Goal: Information Seeking & Learning: Check status

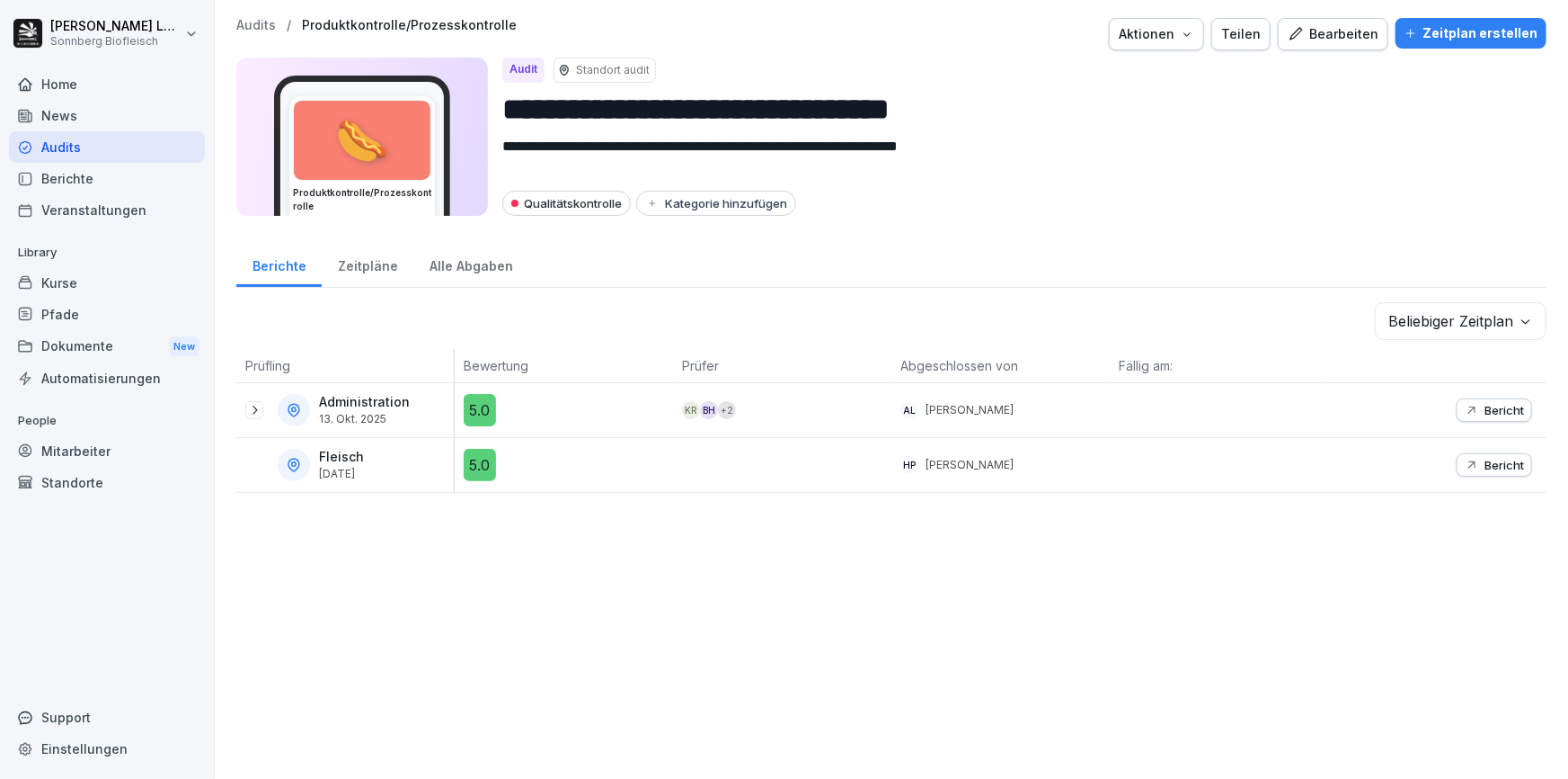
click at [257, 409] on icon at bounding box center [254, 410] width 14 height 14
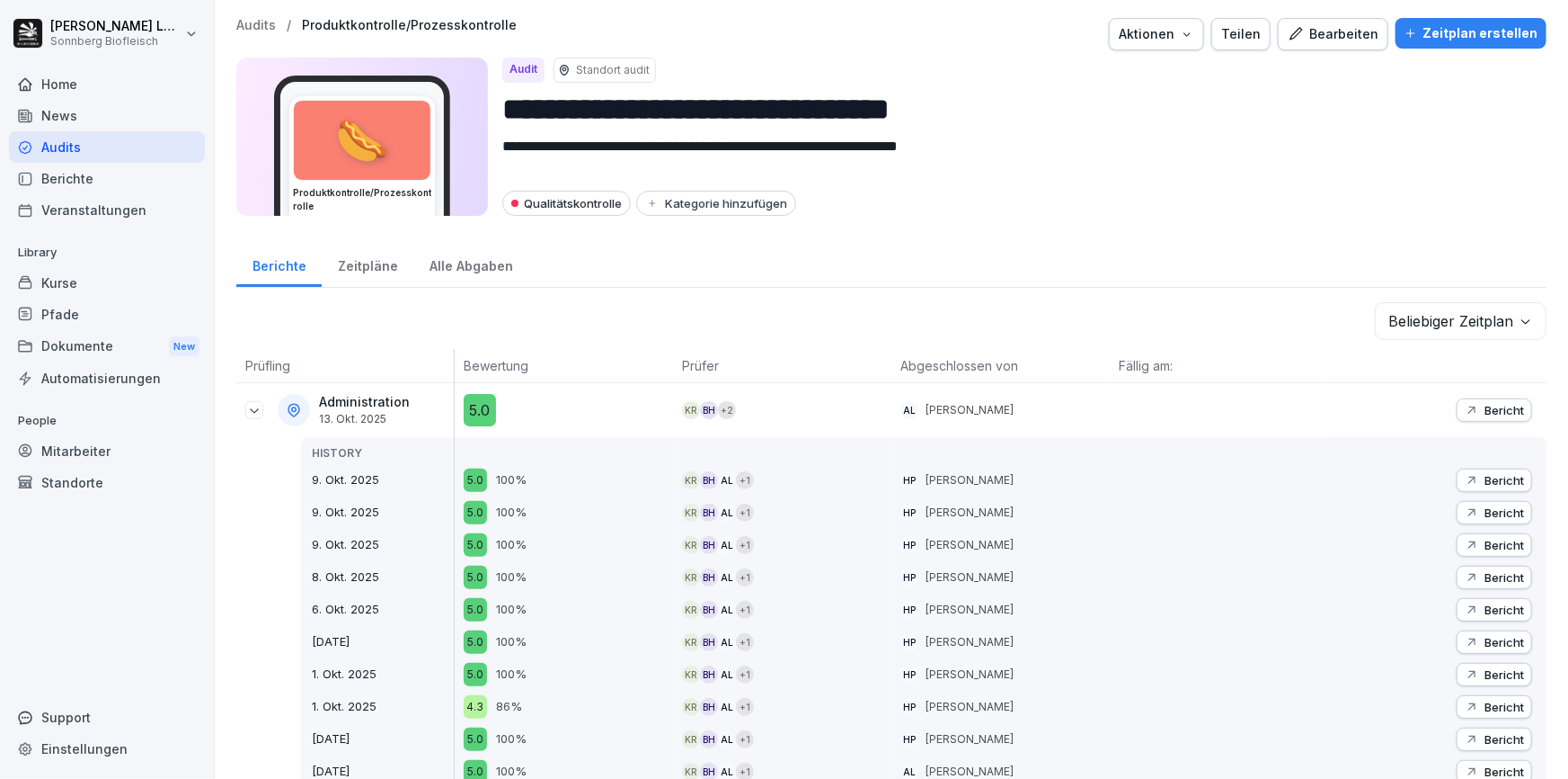
click at [1485, 409] on p "Bericht" at bounding box center [1504, 410] width 39 height 14
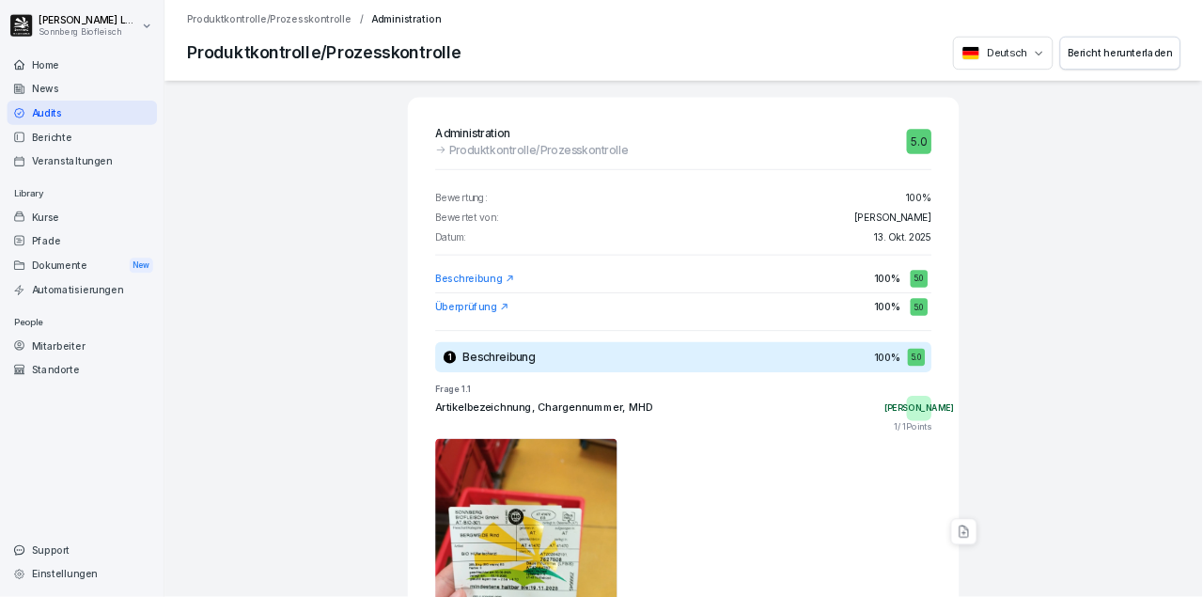
scroll to position [256, 0]
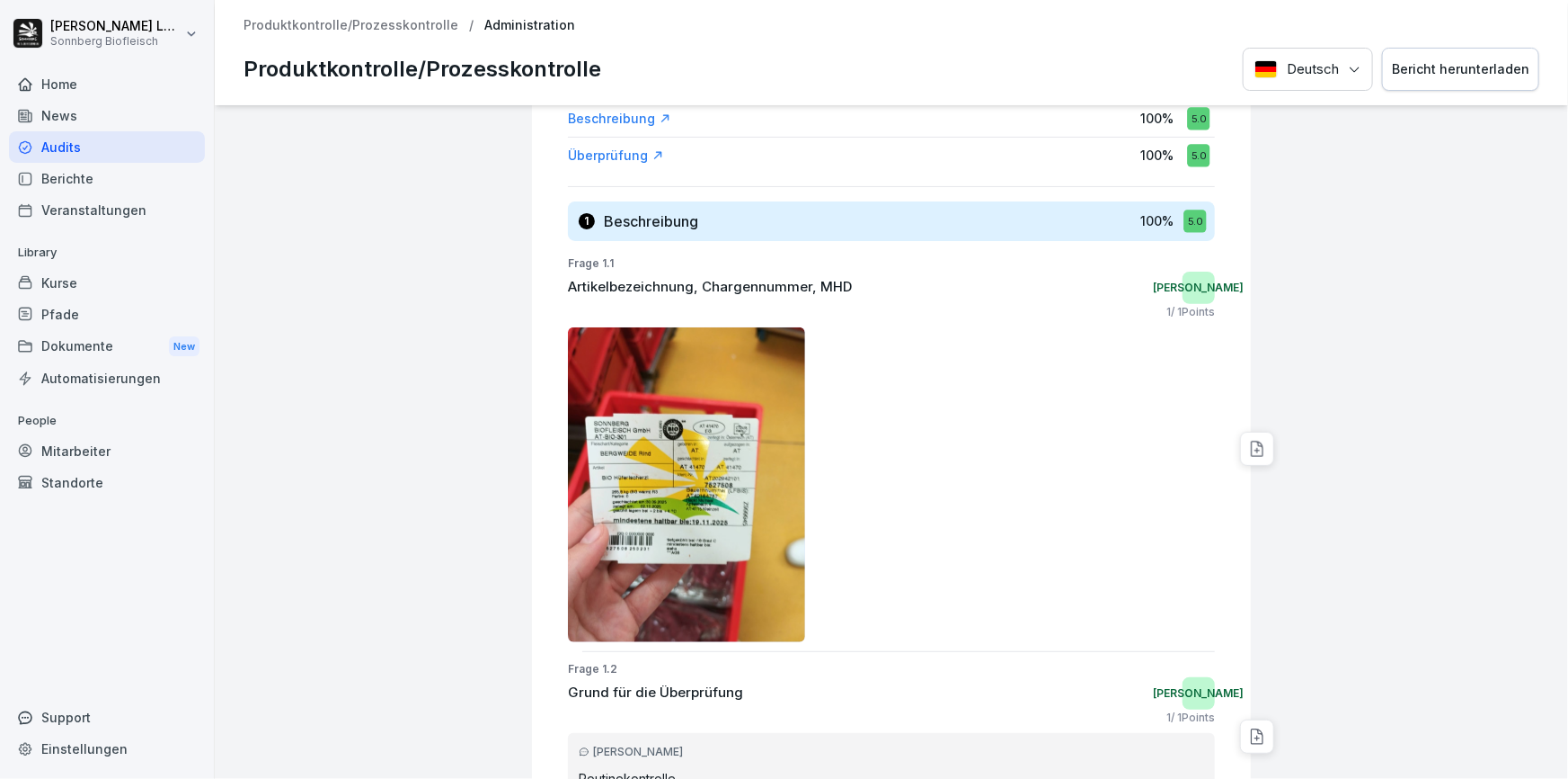
click at [617, 479] on img at bounding box center [687, 484] width 237 height 315
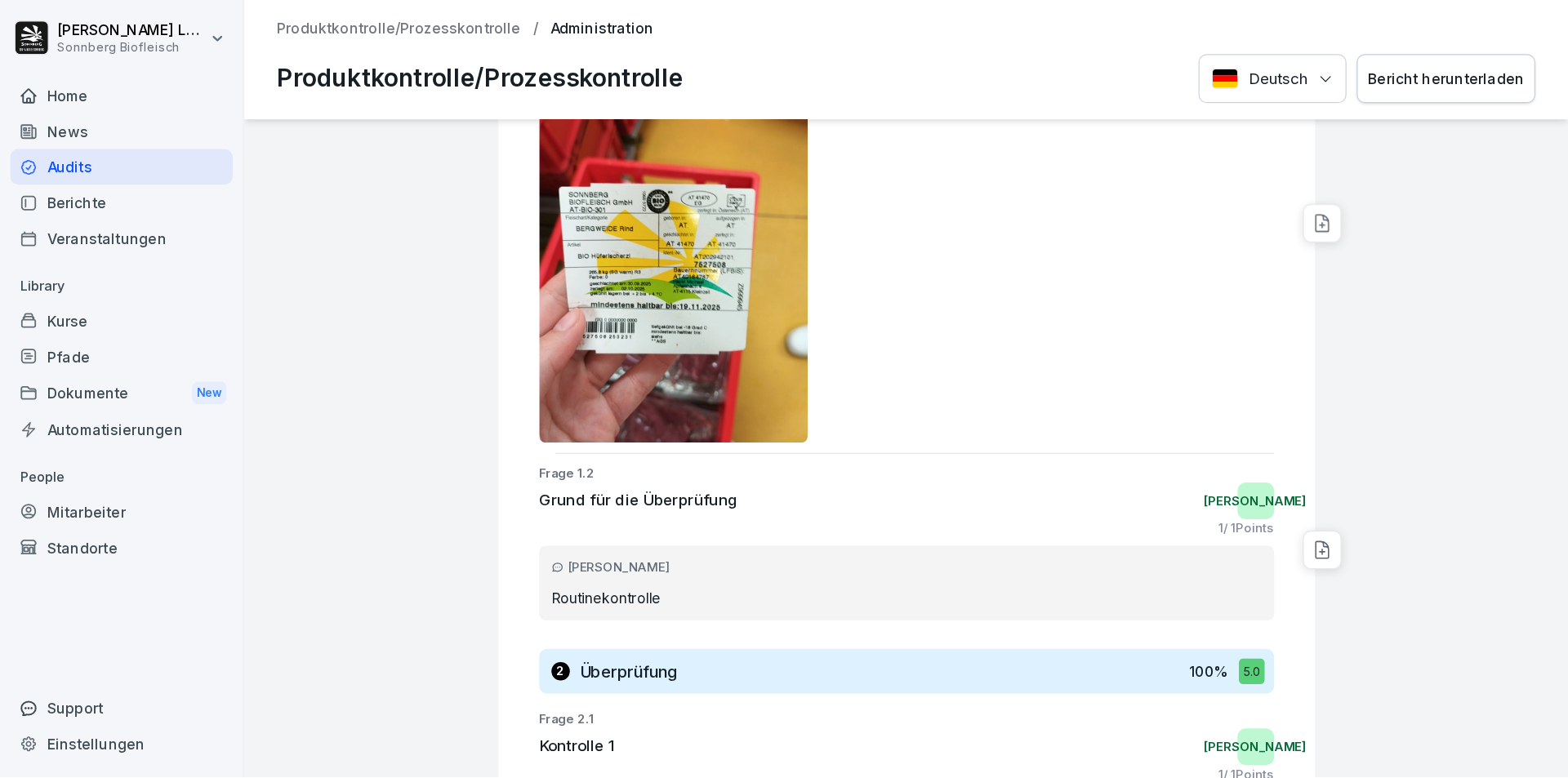
scroll to position [452, 0]
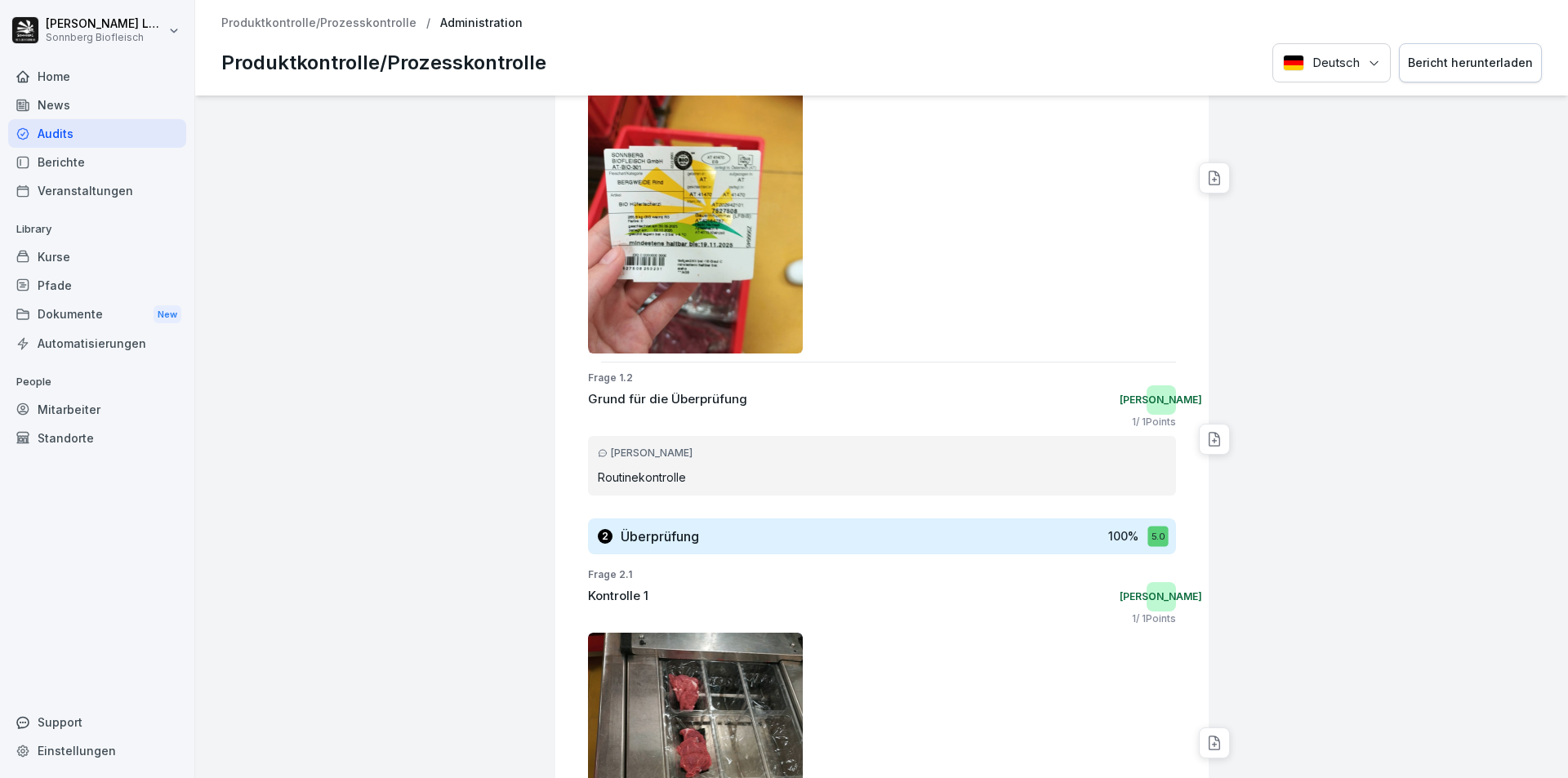
click at [1424, 67] on div "Bericht herunterladen" at bounding box center [1471, 63] width 125 height 18
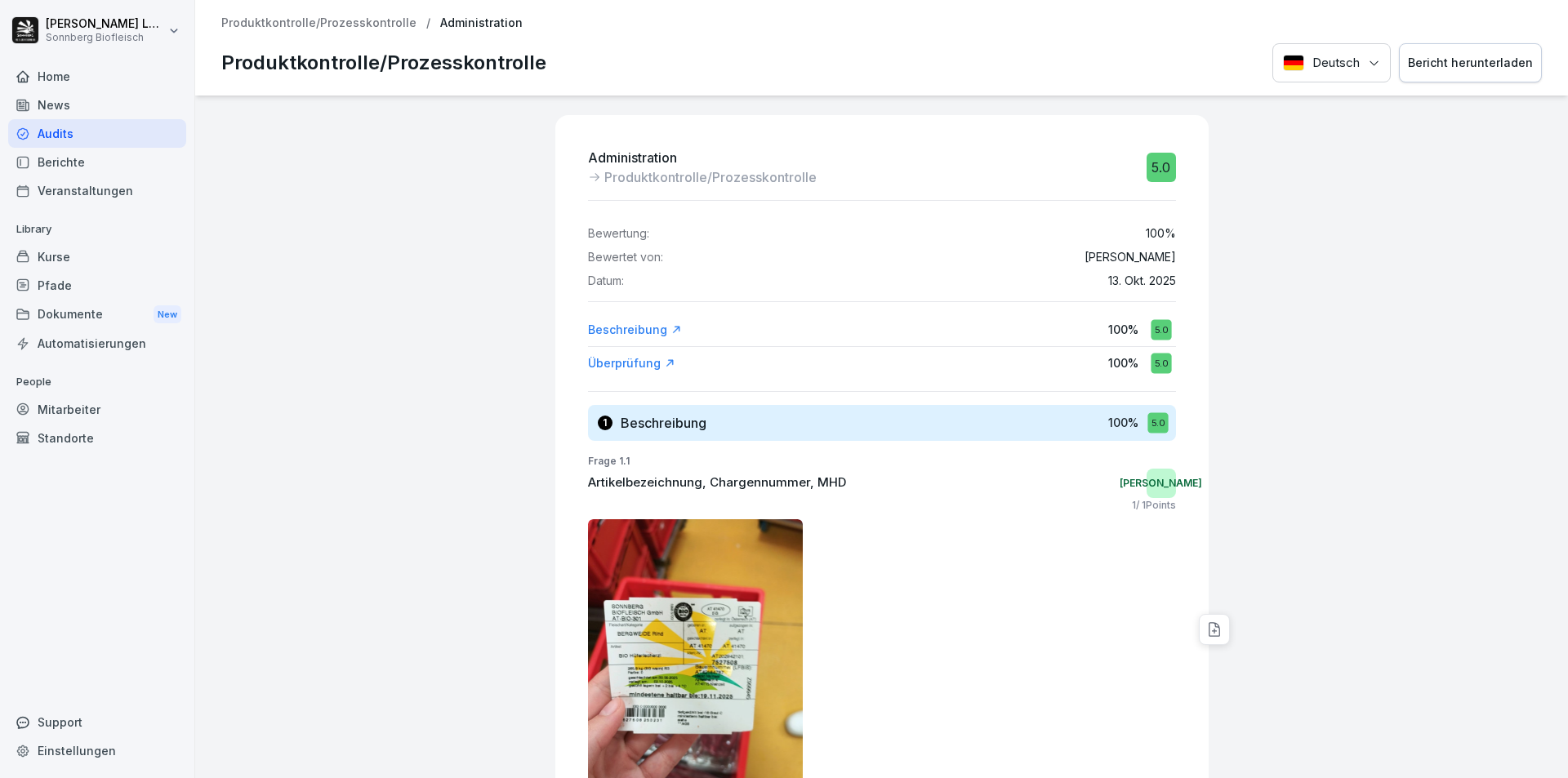
click at [262, 16] on div "Produktkontrolle/Prozesskontrolle / Administration Produktkontrolle/Prozesskont…" at bounding box center [881, 48] width 1372 height 96
click at [262, 20] on p "Produktkontrolle/Prozesskontrolle" at bounding box center [319, 23] width 196 height 14
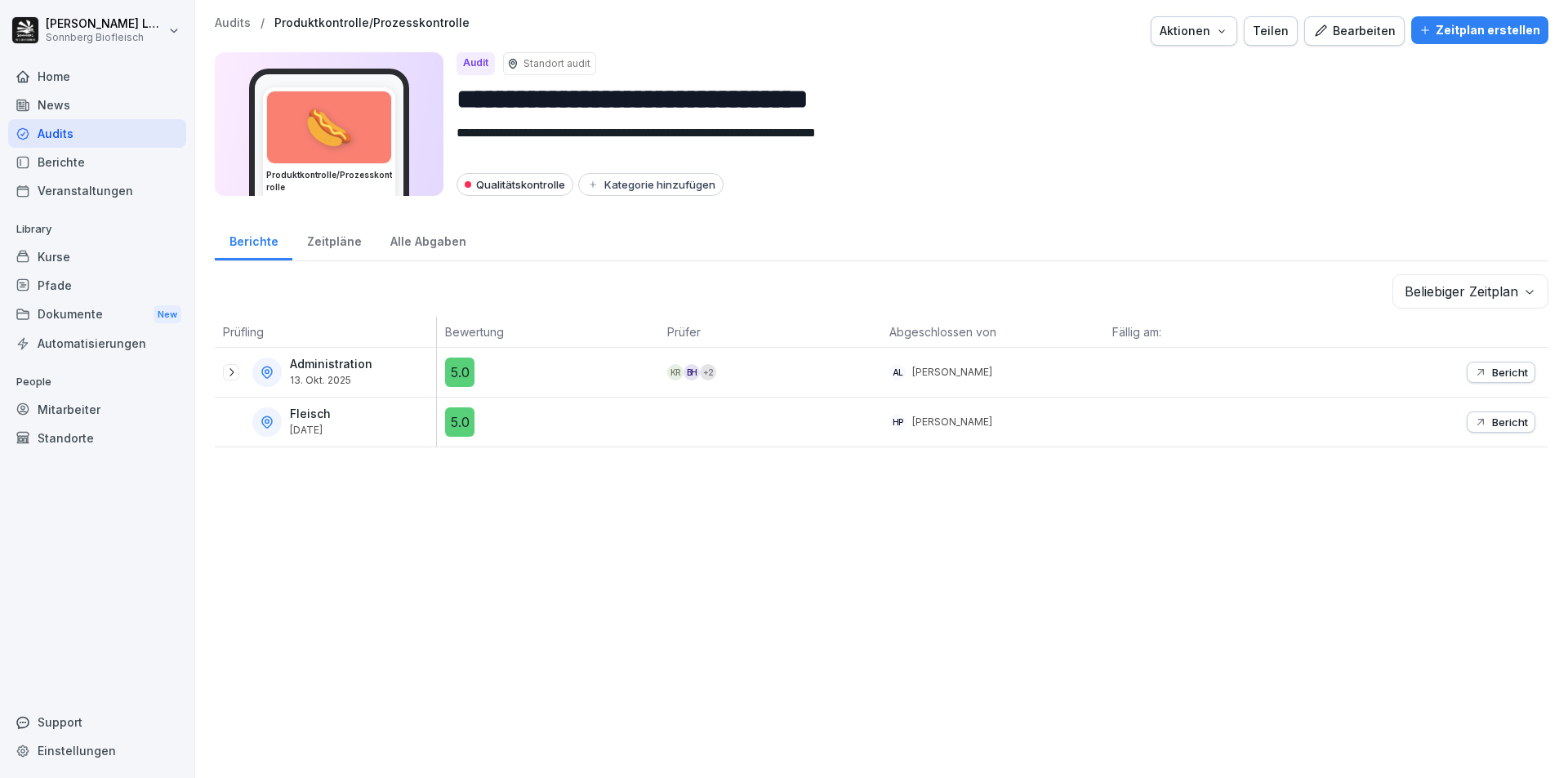
click at [232, 26] on p "Audits" at bounding box center [232, 23] width 36 height 14
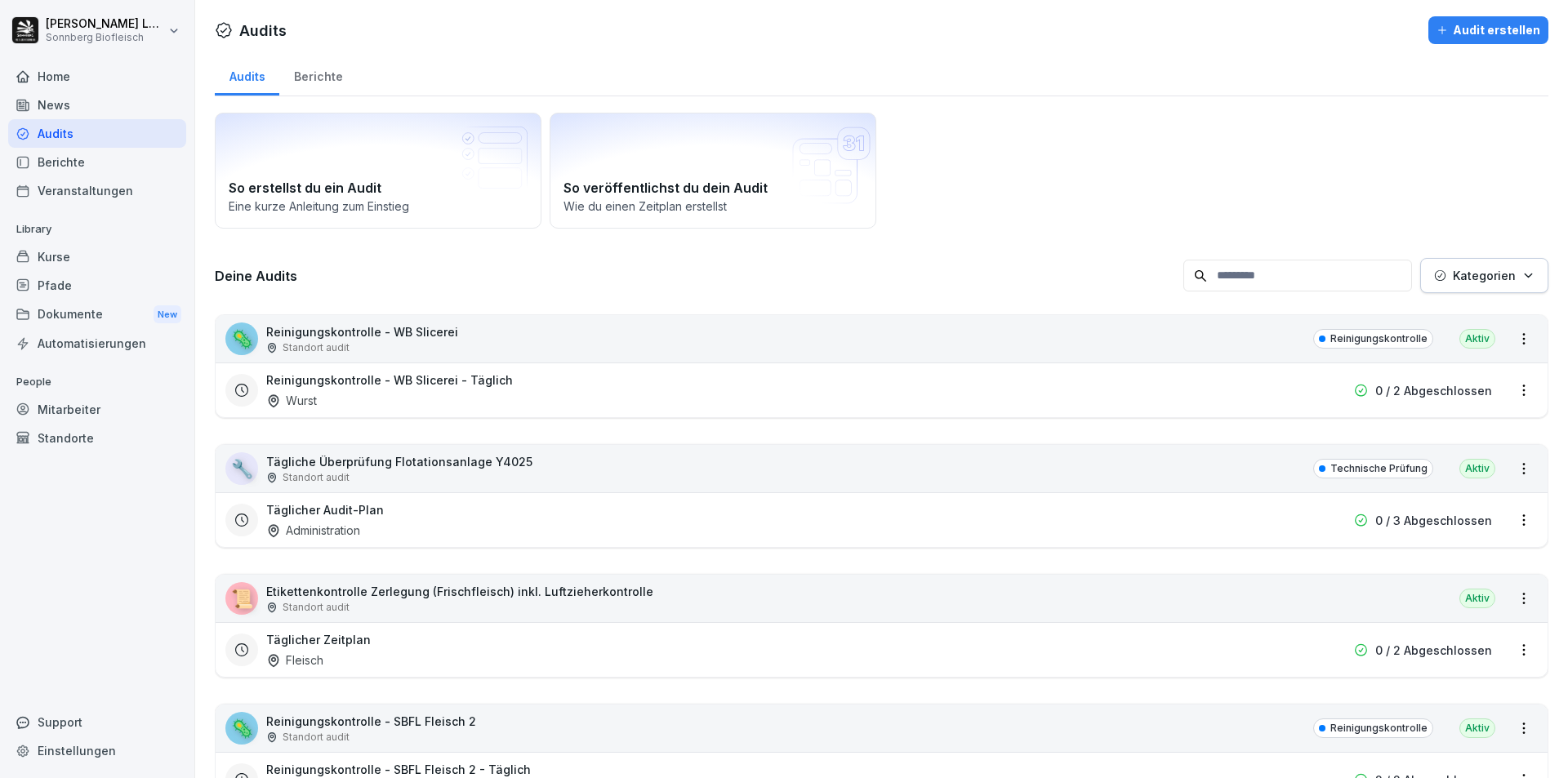
click at [1239, 276] on input at bounding box center [1297, 276] width 229 height 32
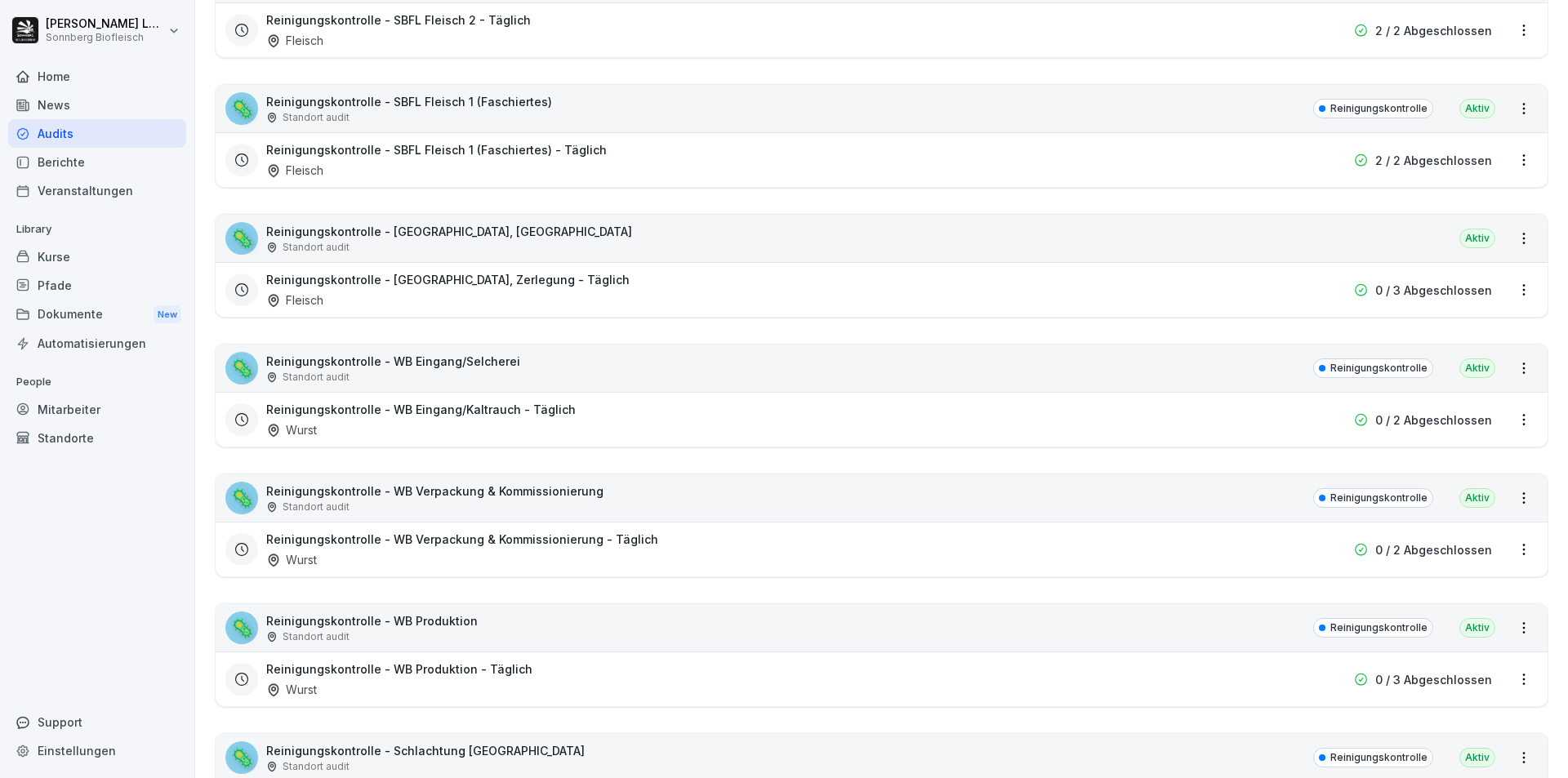
scroll to position [816, 0]
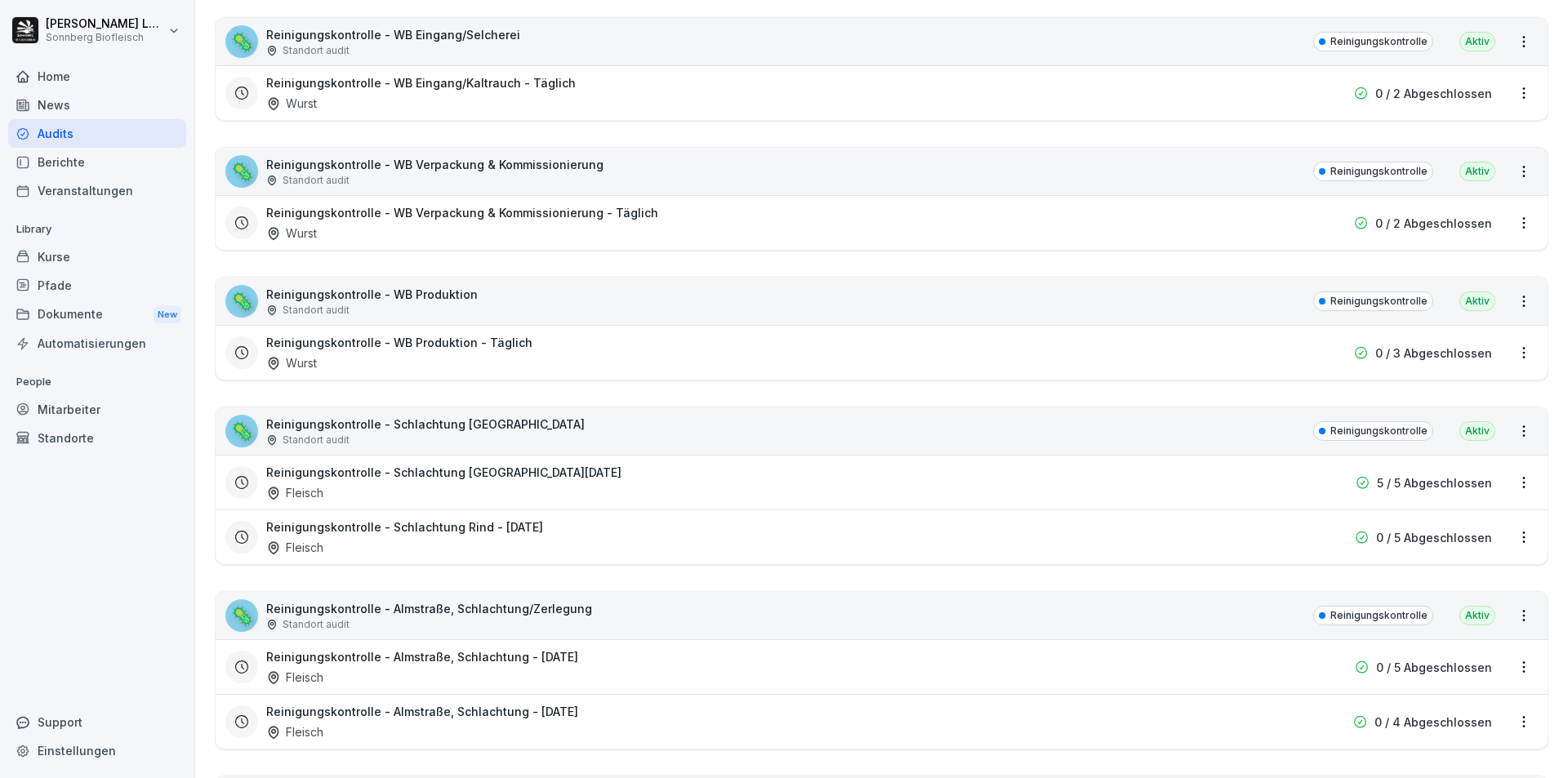
type input "*********"
click at [574, 442] on div "🦠 Reinigungskontrolle - Schlachtung Rind Standort audit Reinigungskontrolle Akt…" at bounding box center [881, 431] width 1332 height 47
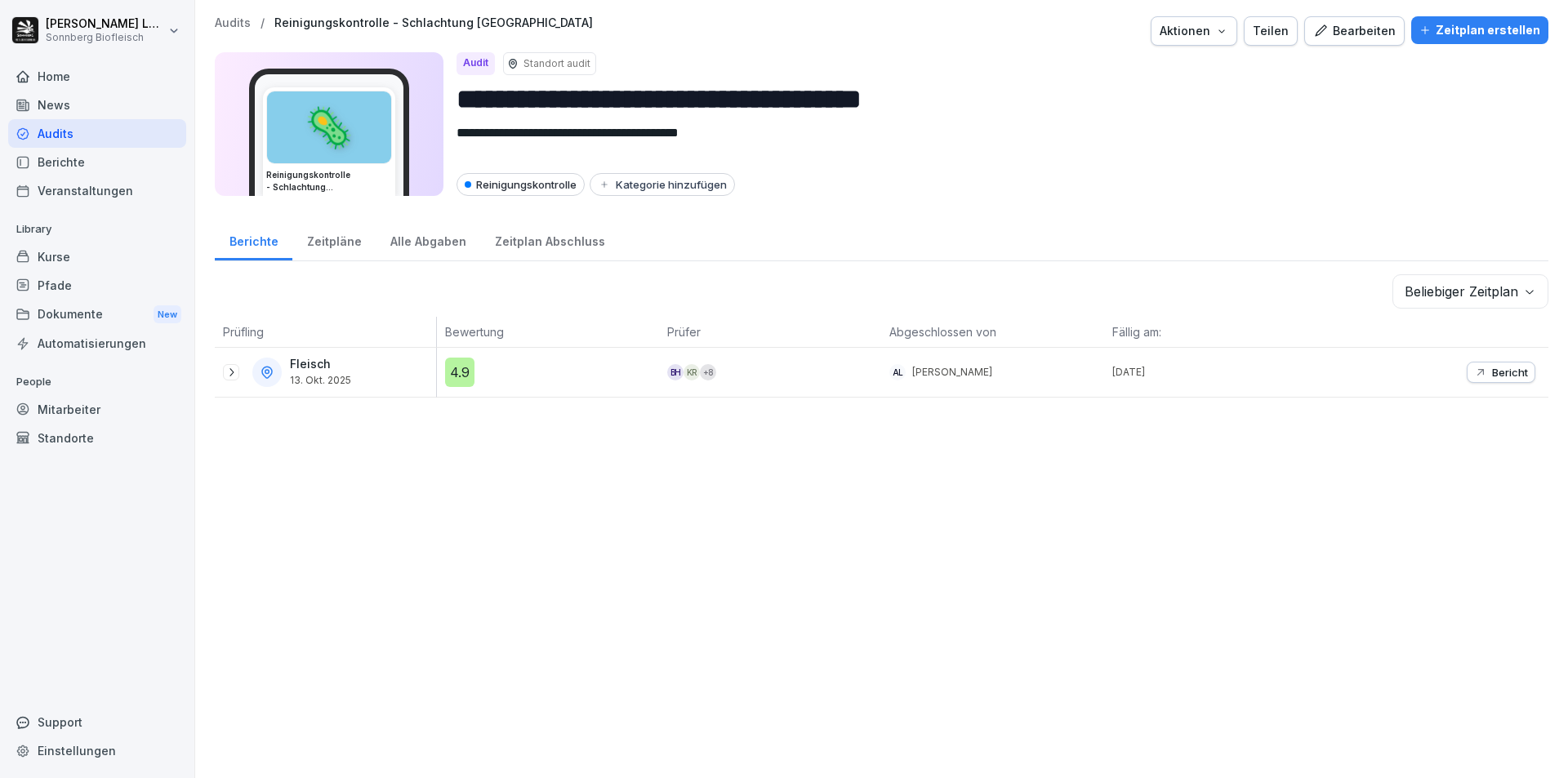
click at [1424, 376] on icon "button" at bounding box center [1480, 372] width 13 height 13
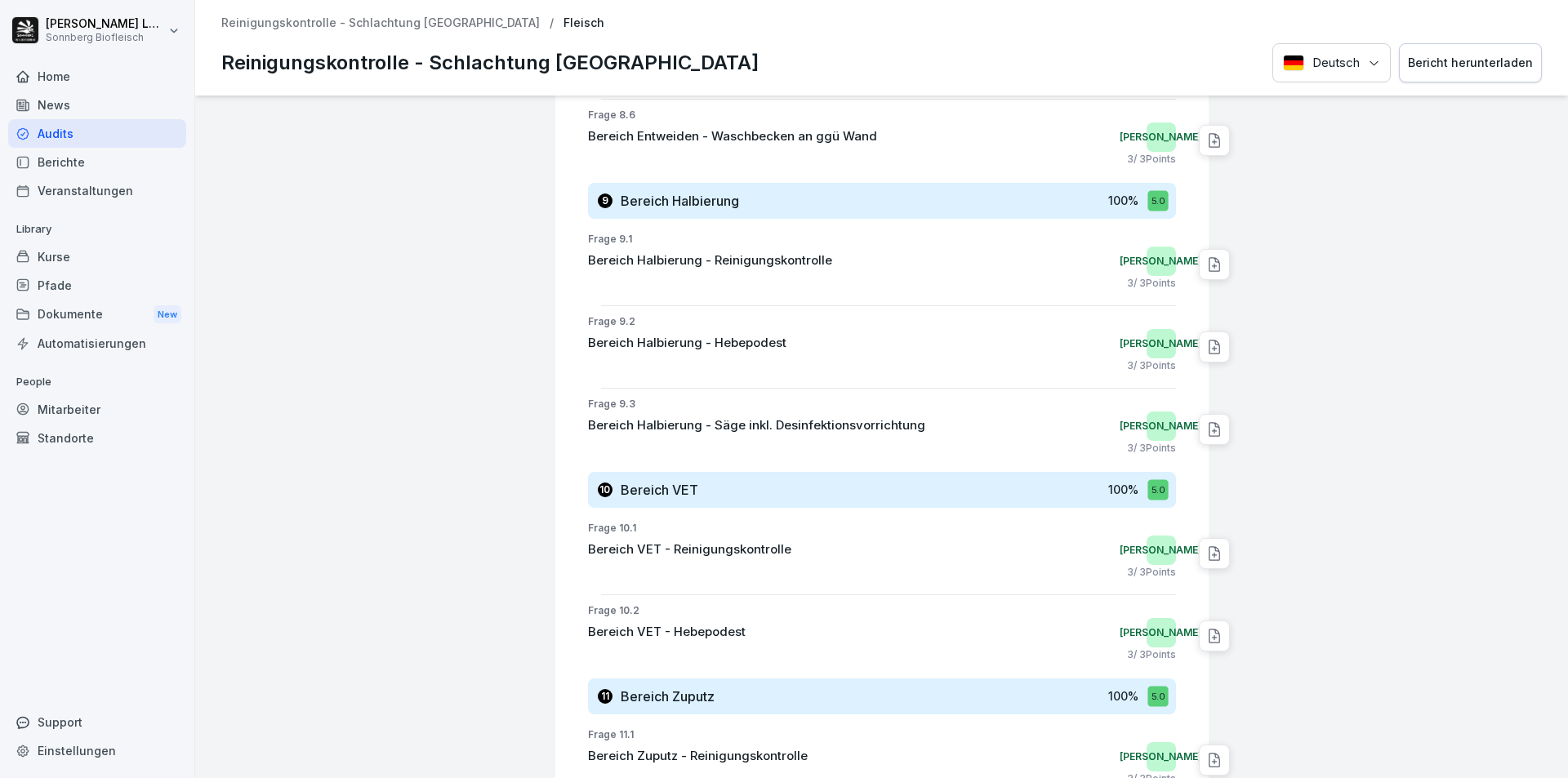
scroll to position [4472, 0]
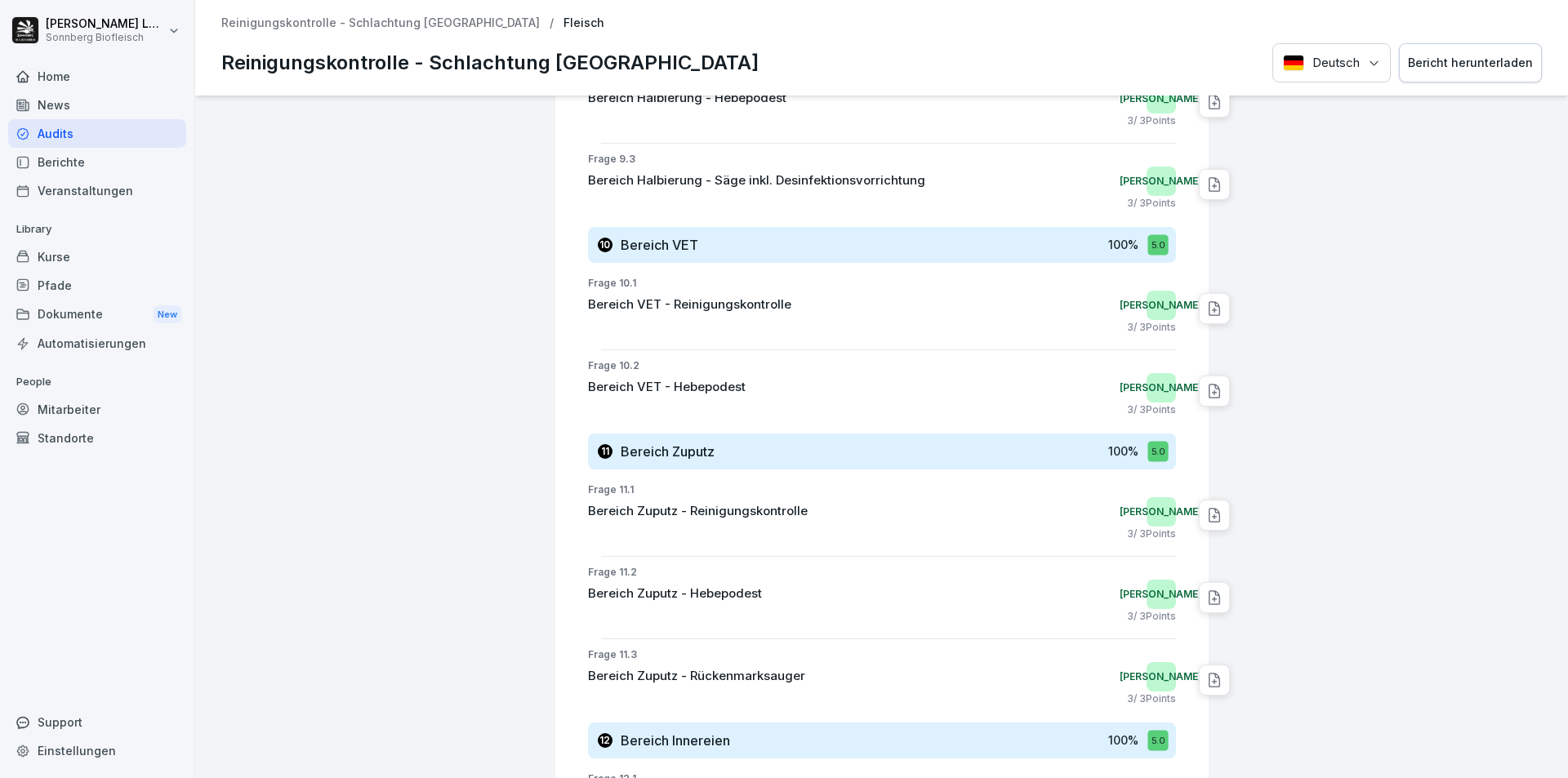
click at [295, 22] on p "Reinigungskontrolle - Schlachtung [GEOGRAPHIC_DATA]" at bounding box center [381, 23] width 318 height 14
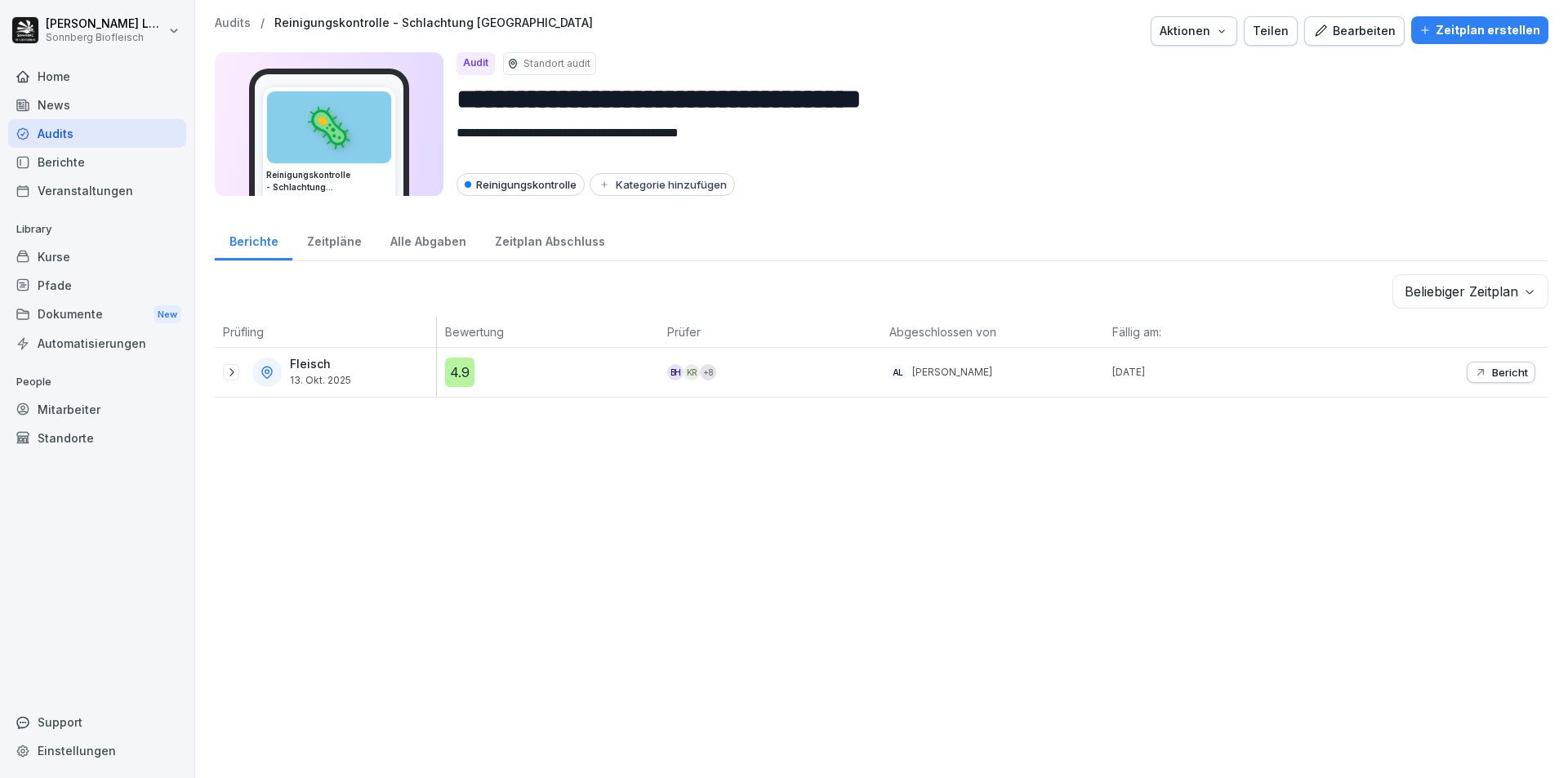
click at [235, 22] on p "Audits" at bounding box center [232, 23] width 36 height 14
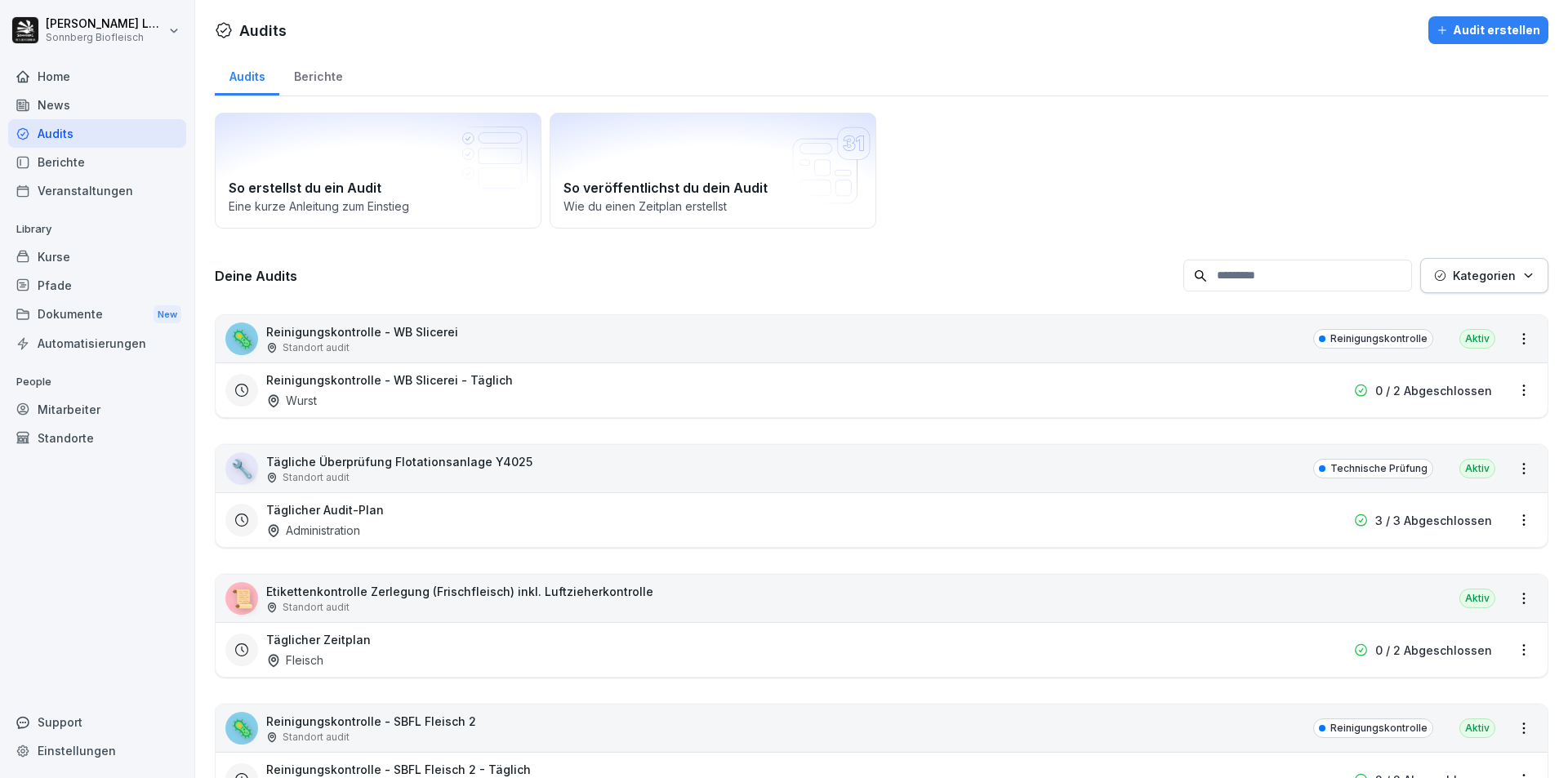
click at [435, 348] on div "Standort audit" at bounding box center [362, 348] width 192 height 15
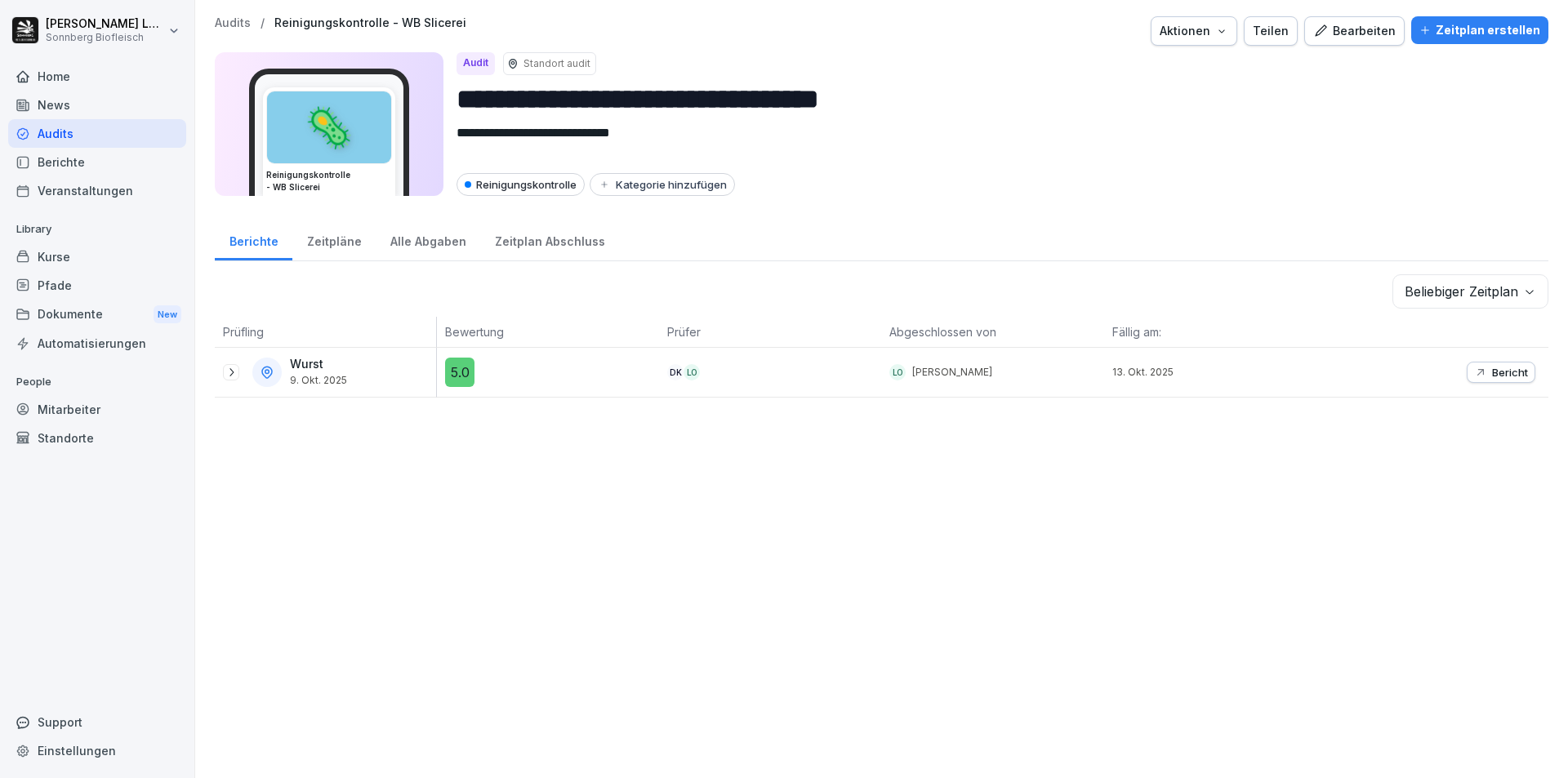
click at [231, 18] on p "Audits" at bounding box center [232, 23] width 36 height 14
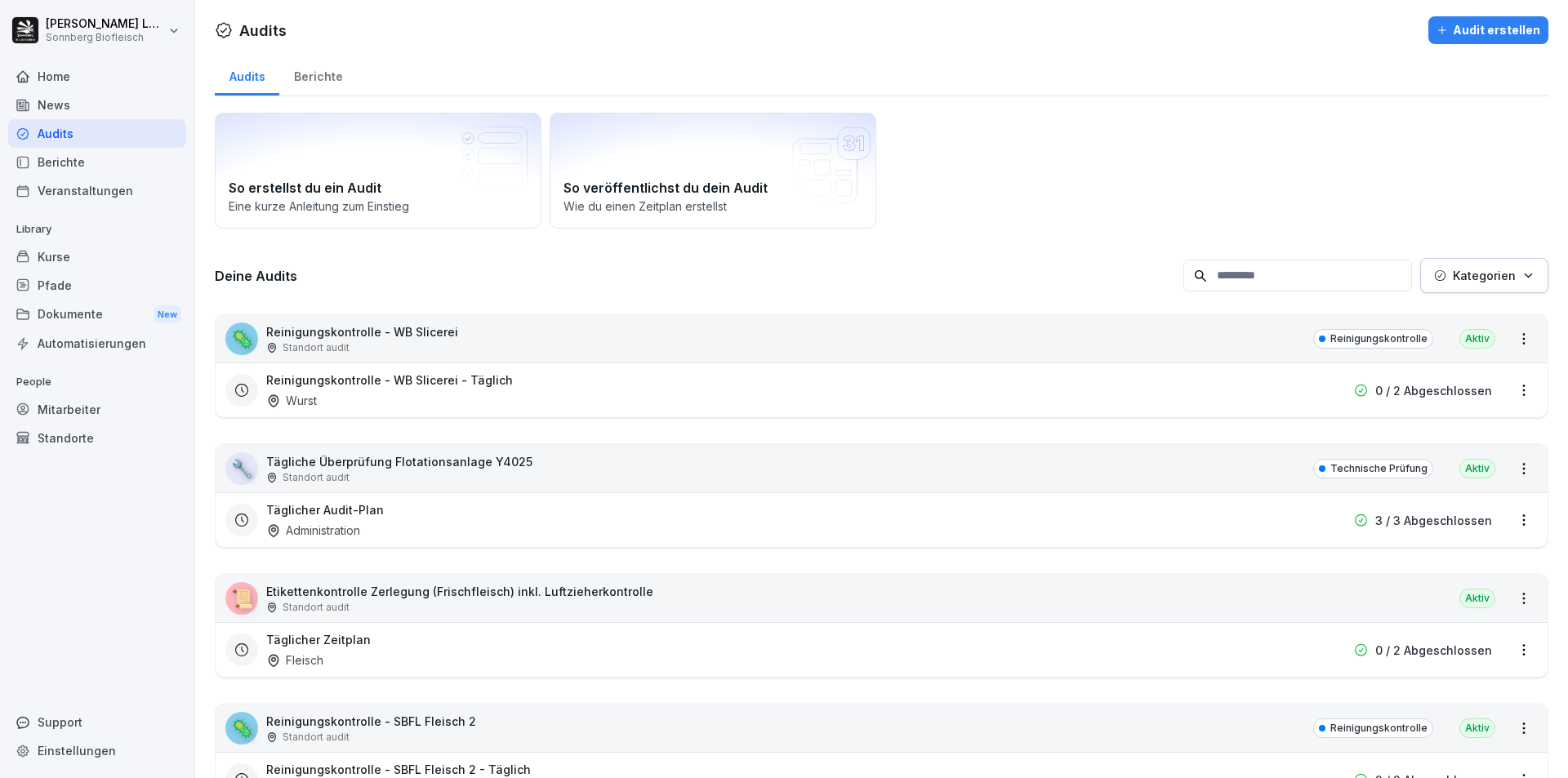
scroll to position [82, 0]
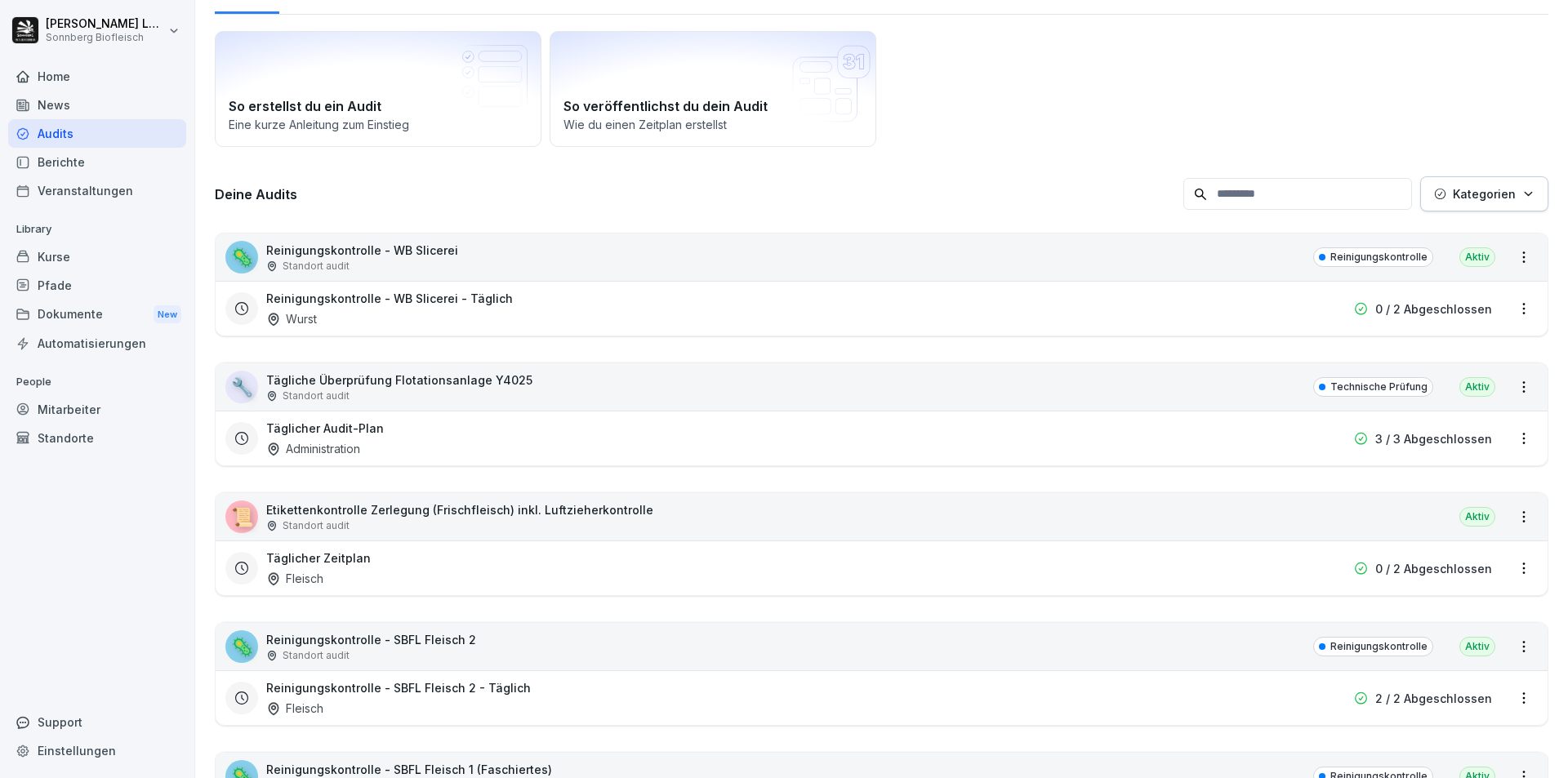
click at [520, 388] on div "🔧 Tägliche Überprüfung Flotationsanlage Y4025 Standort audit Technische Prüfung…" at bounding box center [881, 387] width 1332 height 47
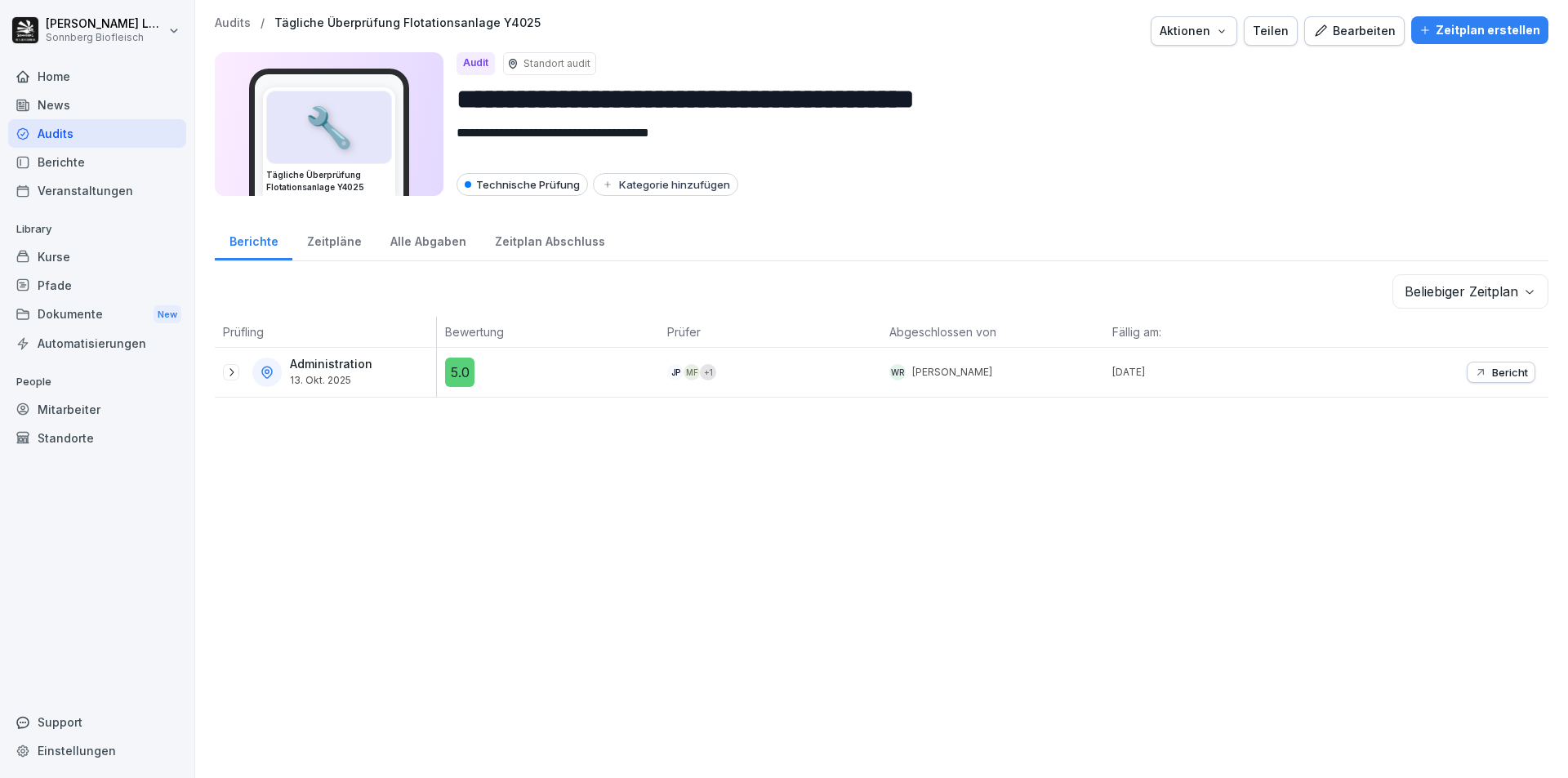
click at [219, 22] on p "Audits" at bounding box center [232, 23] width 36 height 14
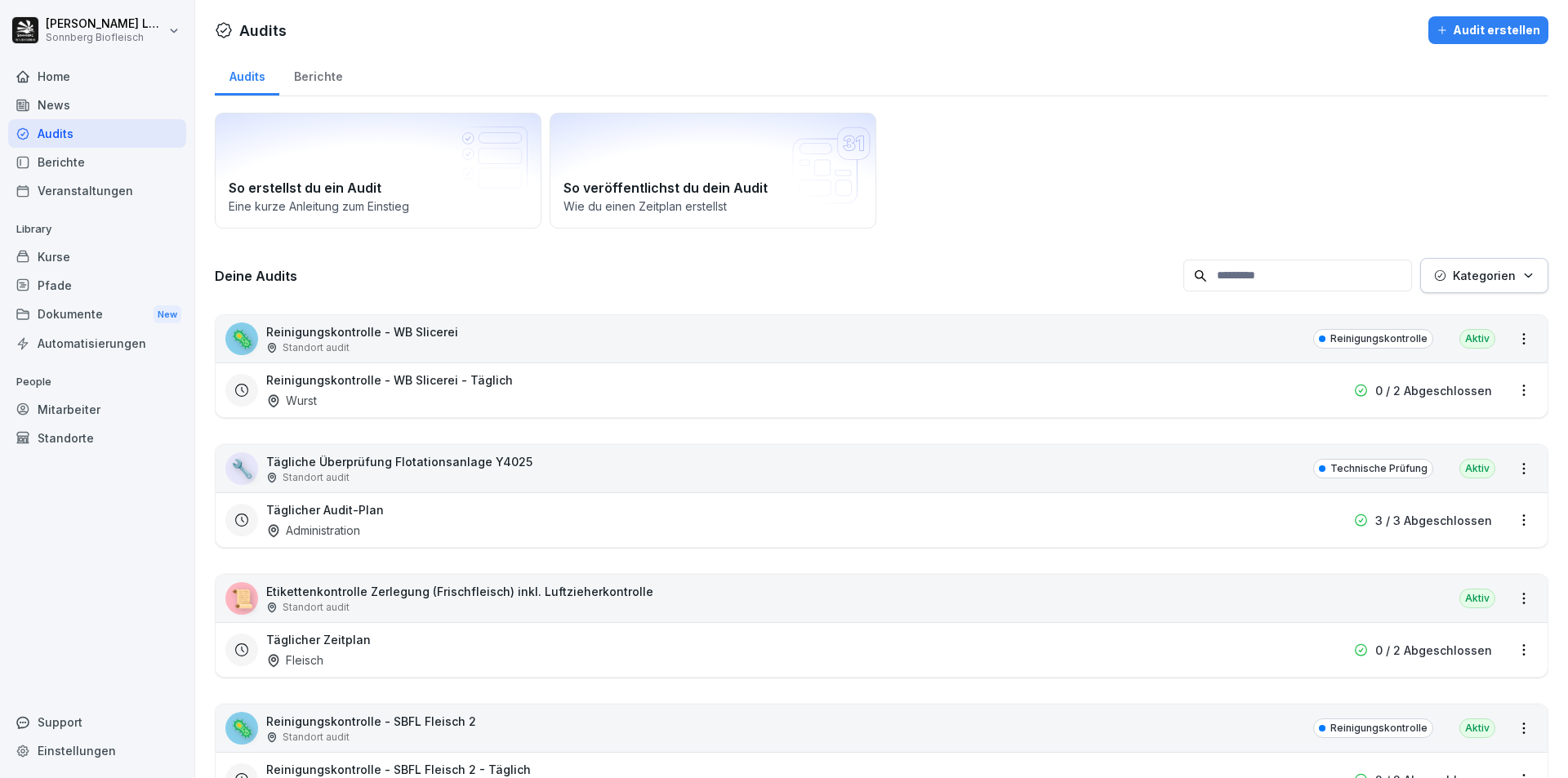
click at [501, 475] on div "Standort audit" at bounding box center [399, 477] width 266 height 15
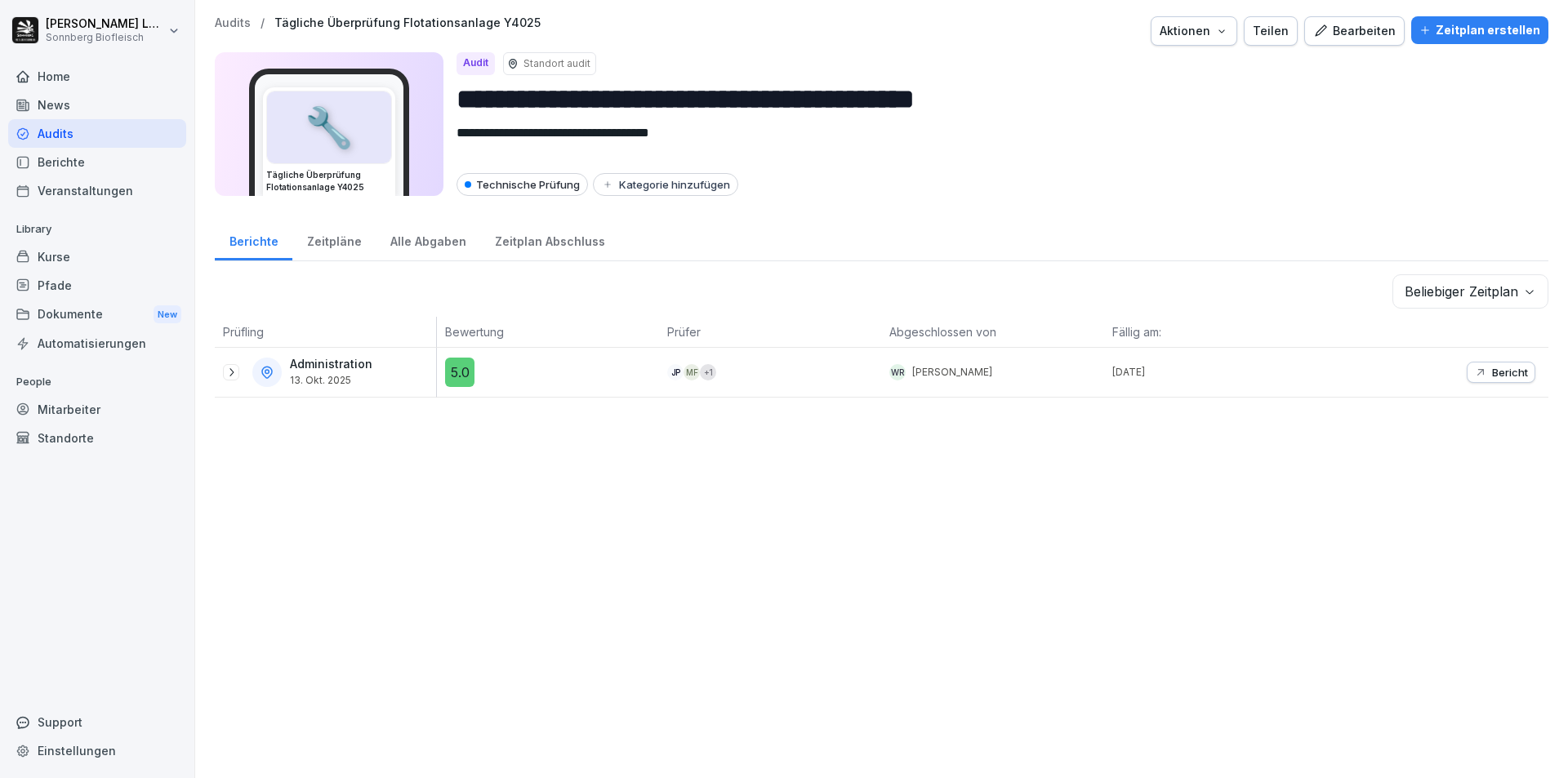
click at [1424, 381] on button "Bericht" at bounding box center [1500, 372] width 69 height 21
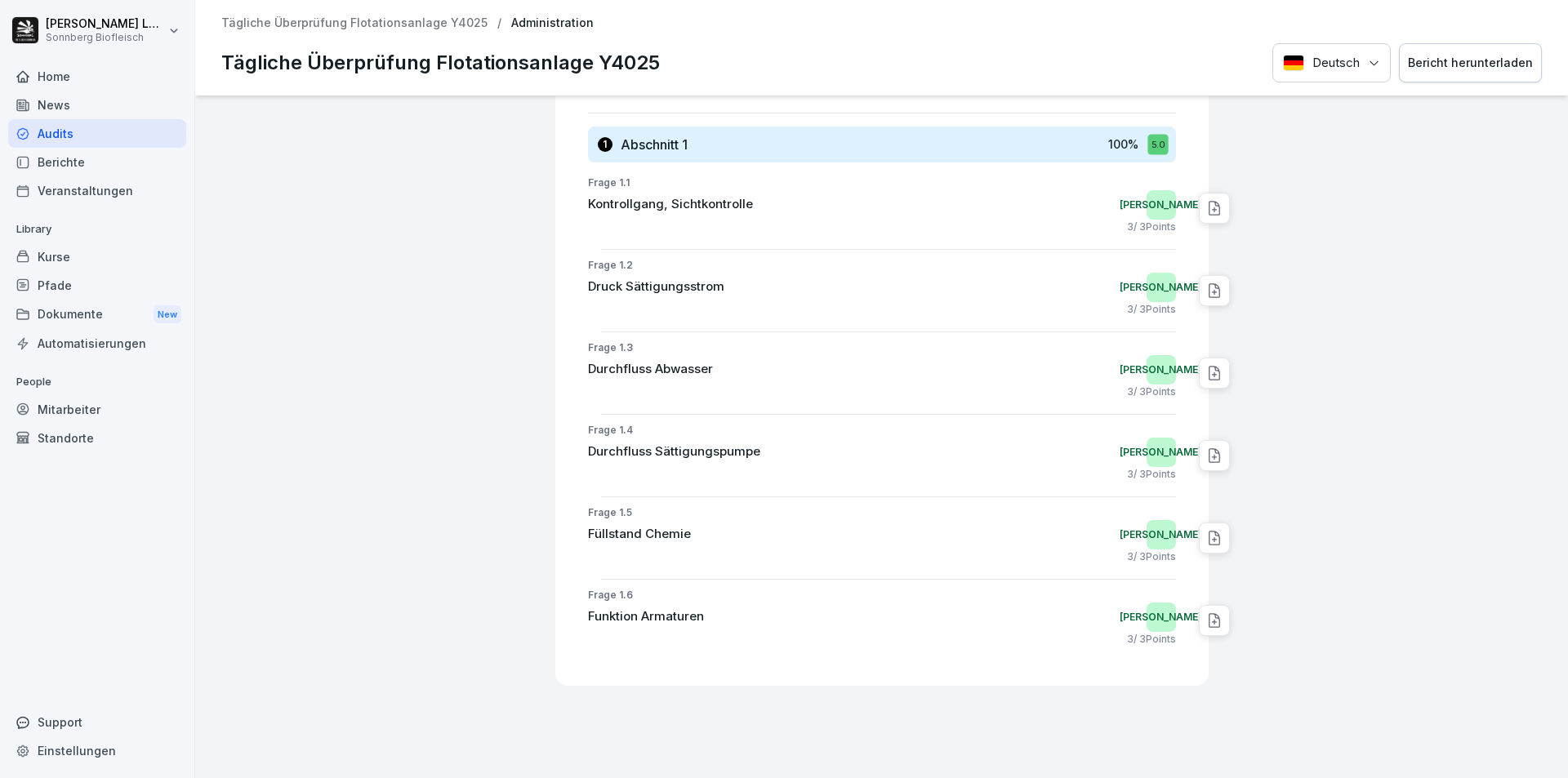
scroll to position [327, 0]
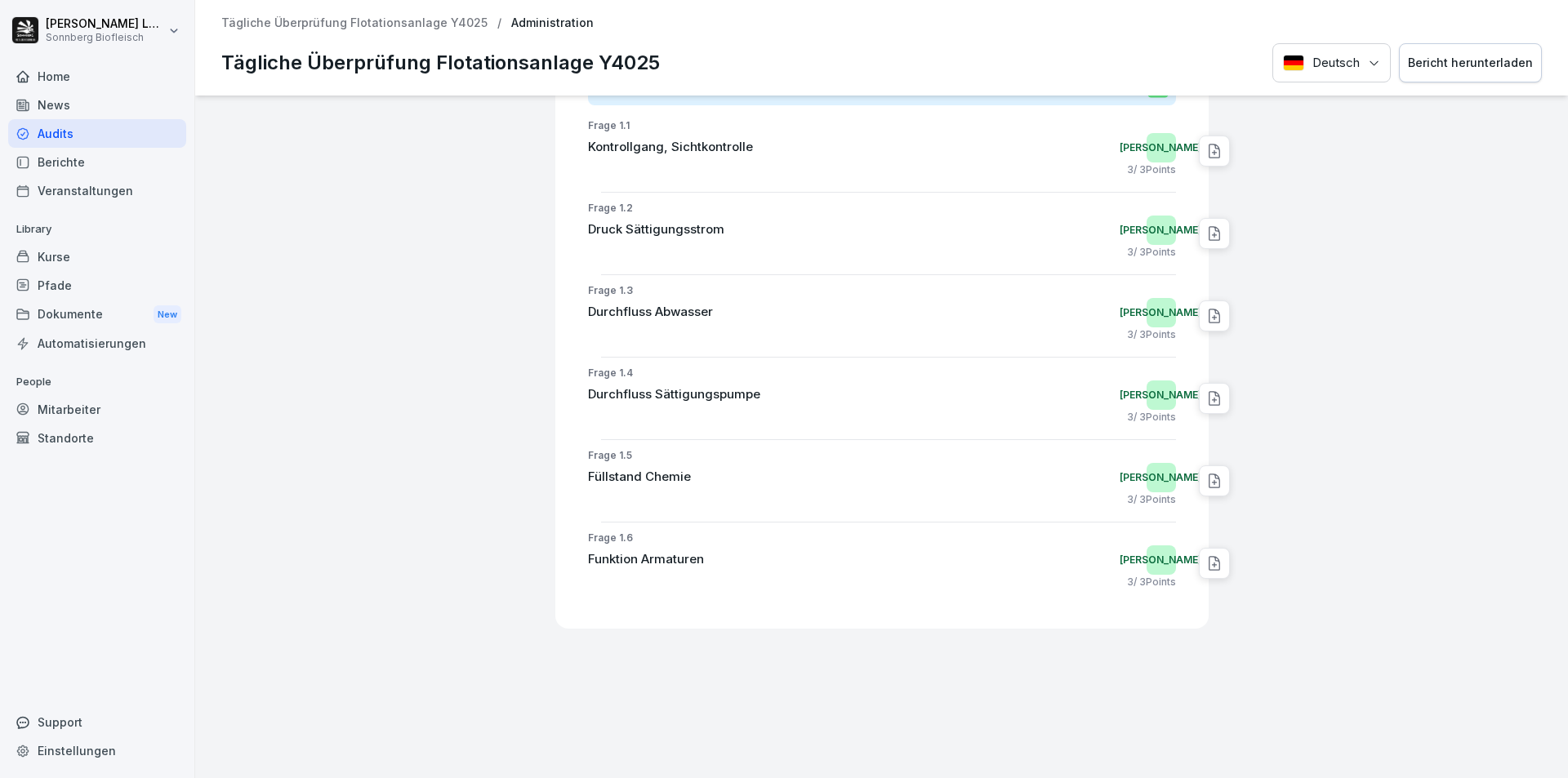
click at [383, 31] on div "Tägliche Überprüfung Flotationsanlage Y4025 / Administration Tägliche Überprüfu…" at bounding box center [881, 48] width 1372 height 96
click at [390, 24] on p "Tägliche Überprüfung Flotationsanlage Y4025" at bounding box center [355, 23] width 266 height 14
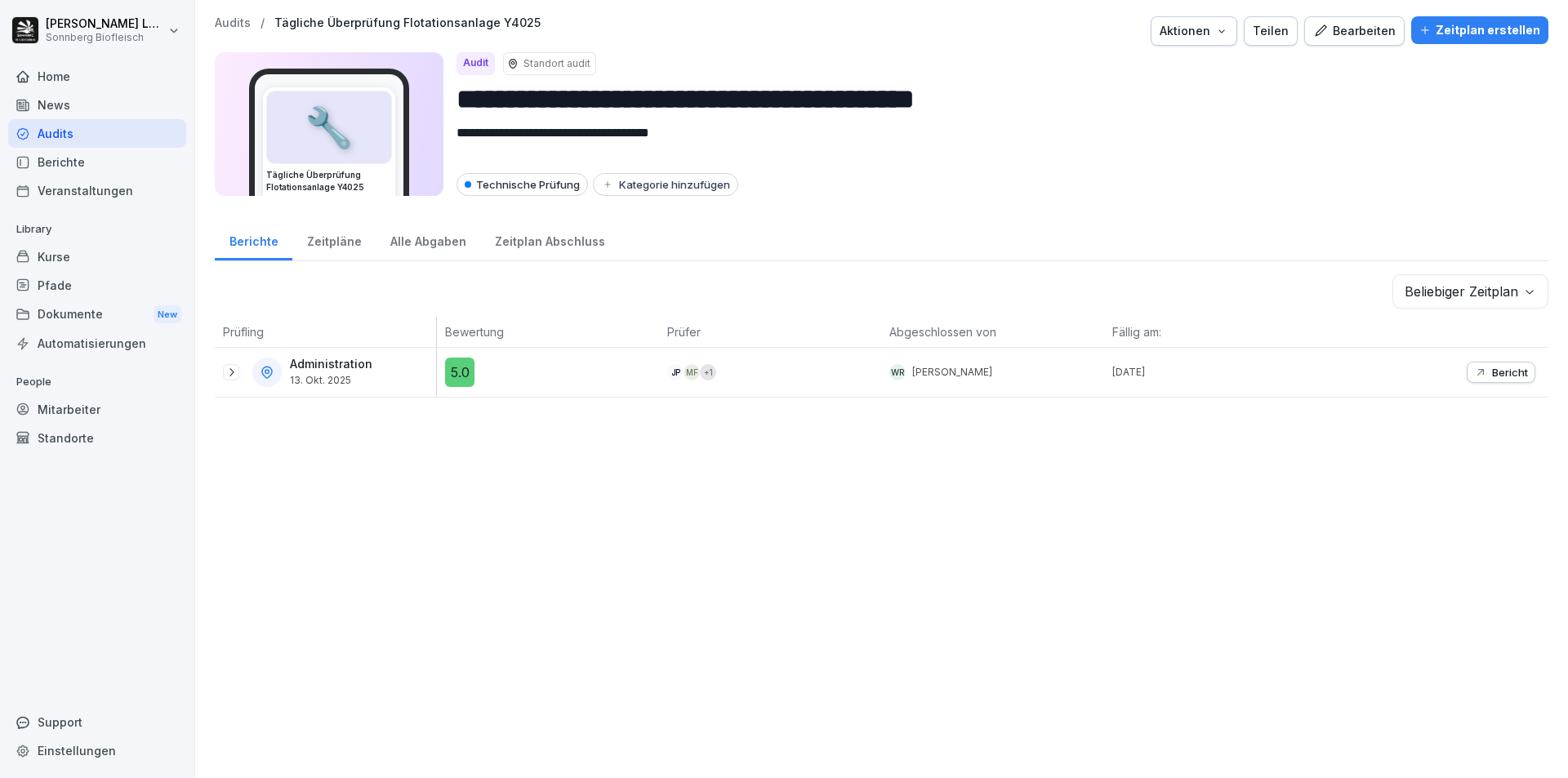
click at [229, 27] on p "Audits" at bounding box center [232, 23] width 36 height 14
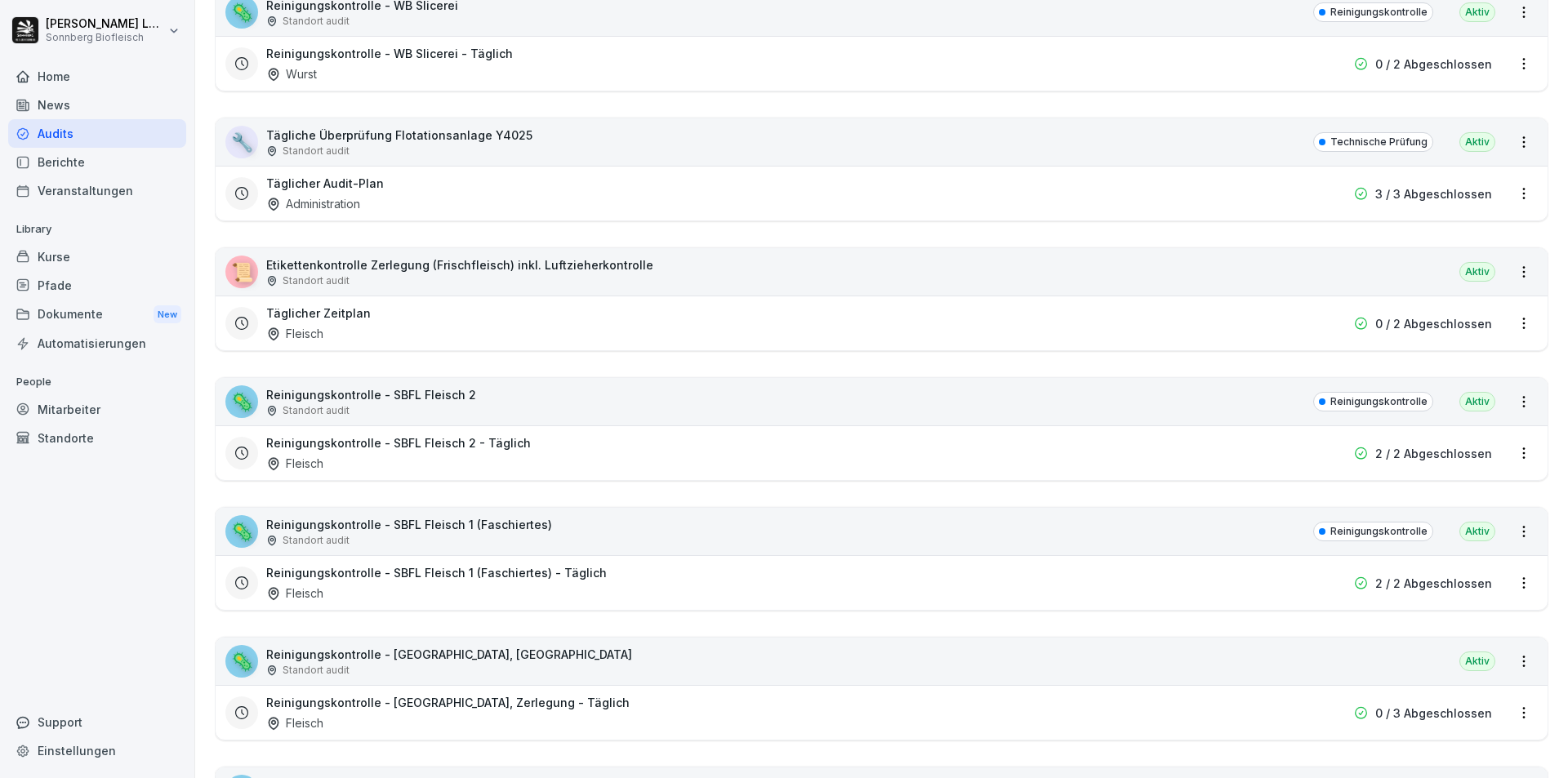
scroll to position [409, 0]
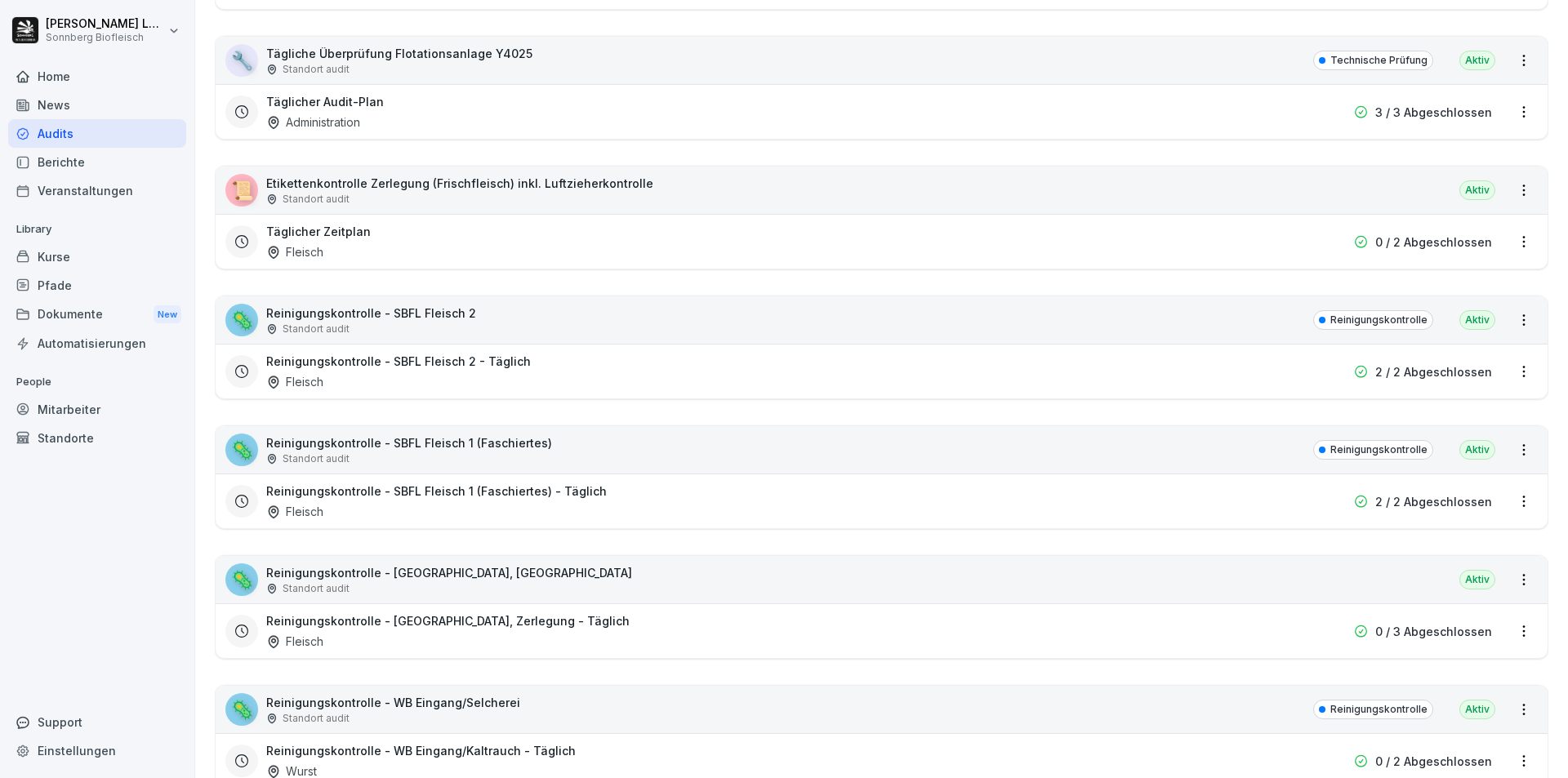
click at [398, 587] on div "Standort audit" at bounding box center [448, 588] width 366 height 15
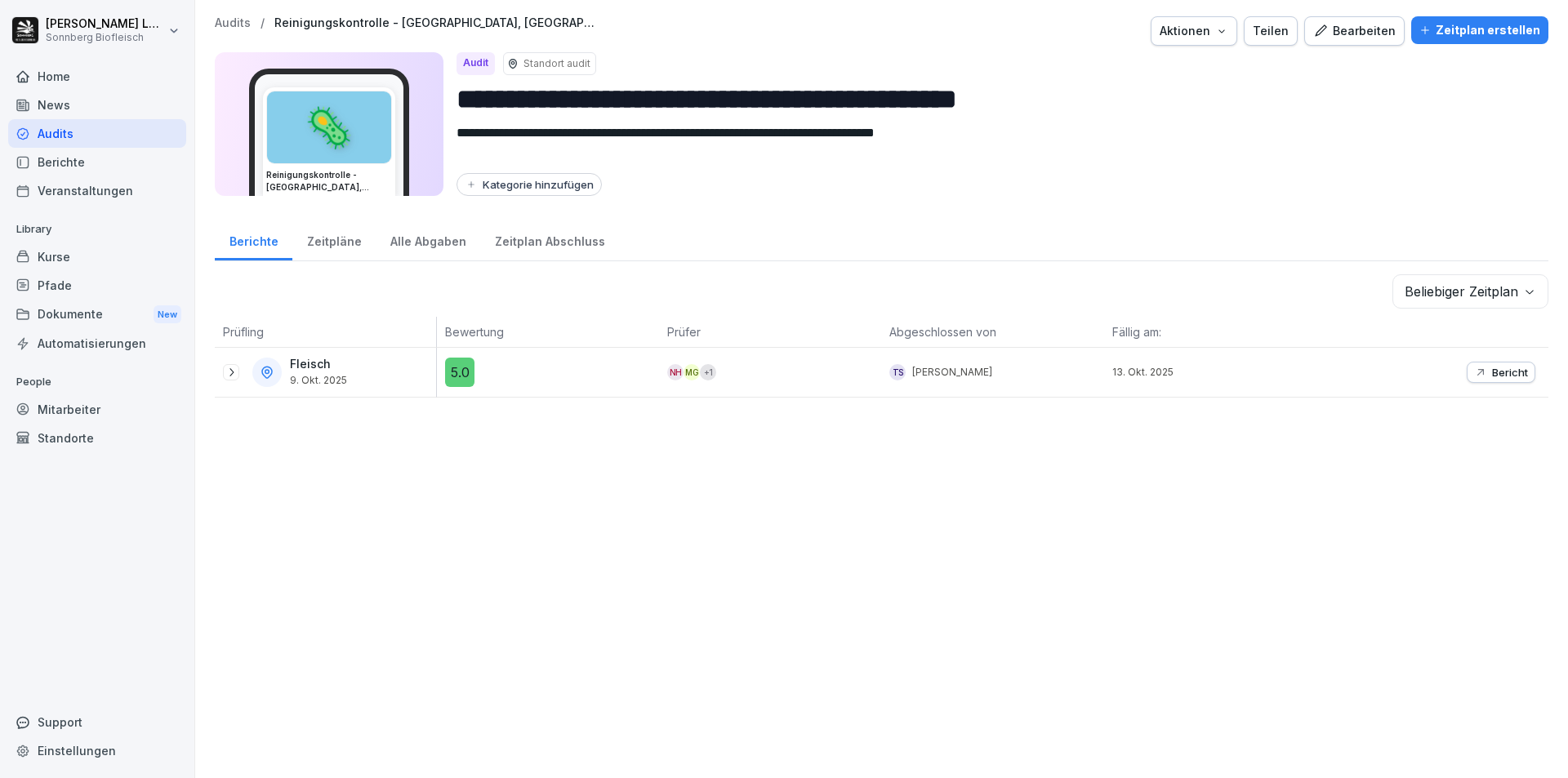
click at [243, 23] on p "Audits" at bounding box center [232, 23] width 36 height 14
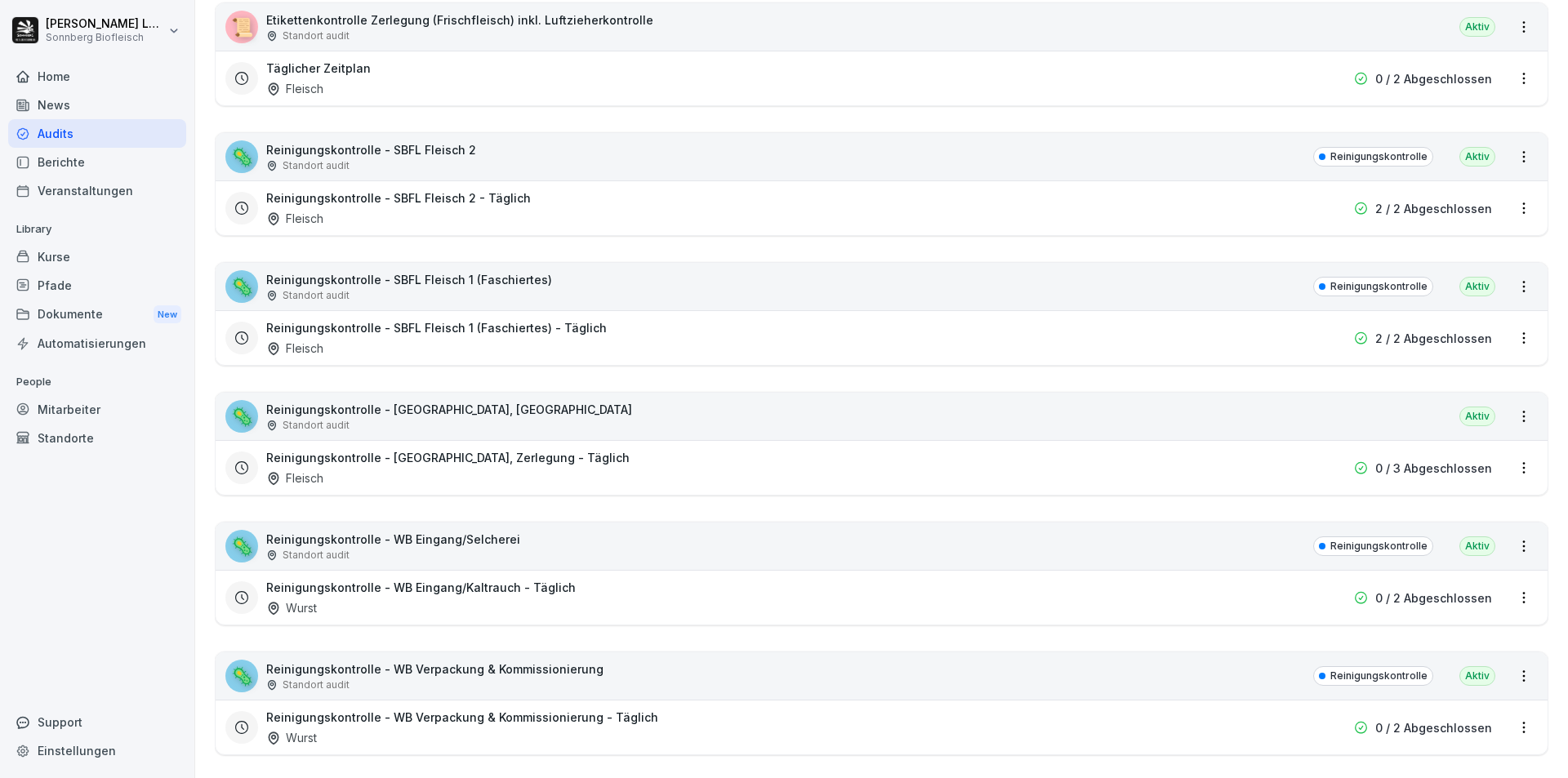
scroll to position [654, 0]
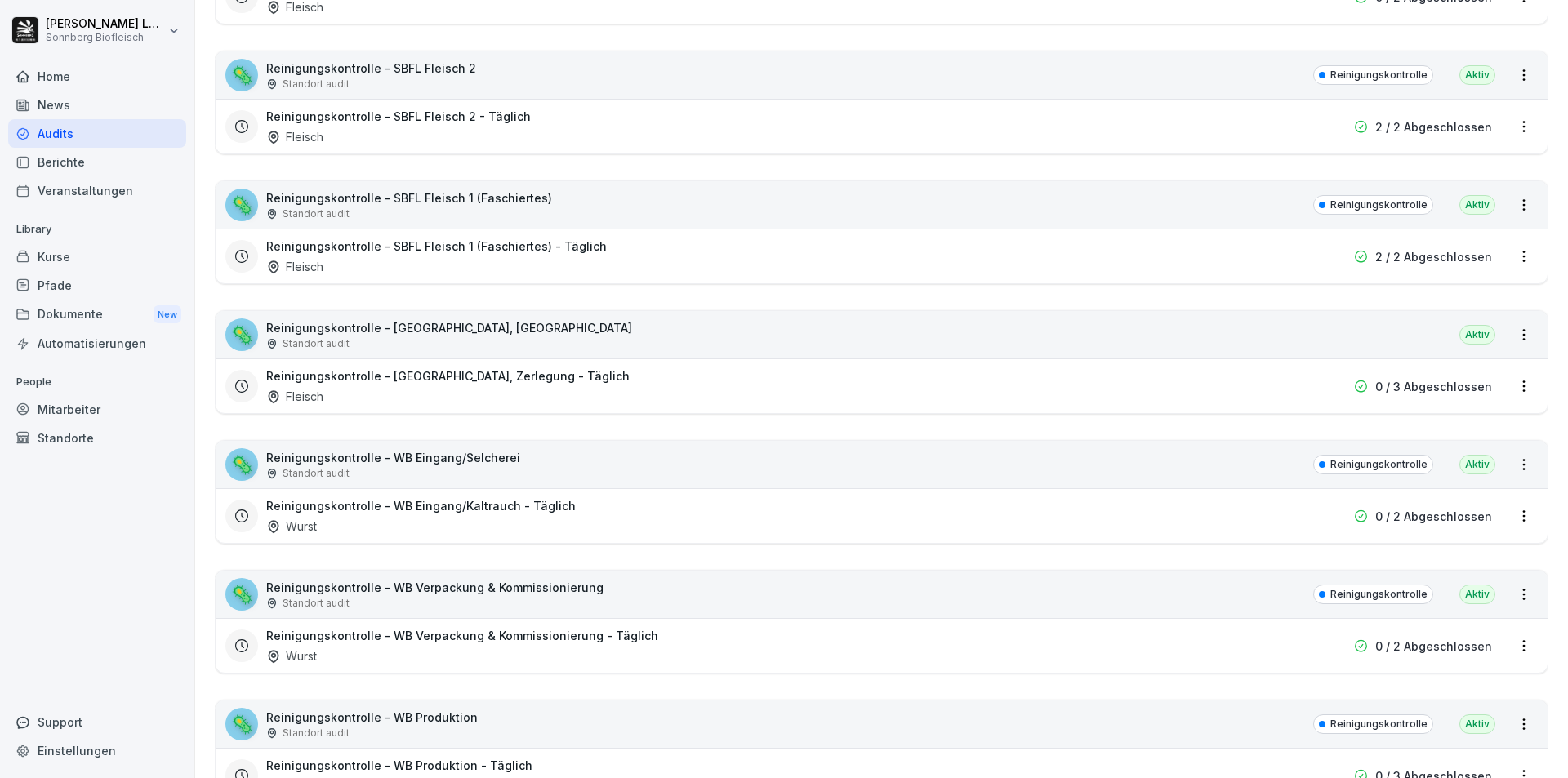
click at [366, 475] on div "Standort audit" at bounding box center [393, 473] width 254 height 15
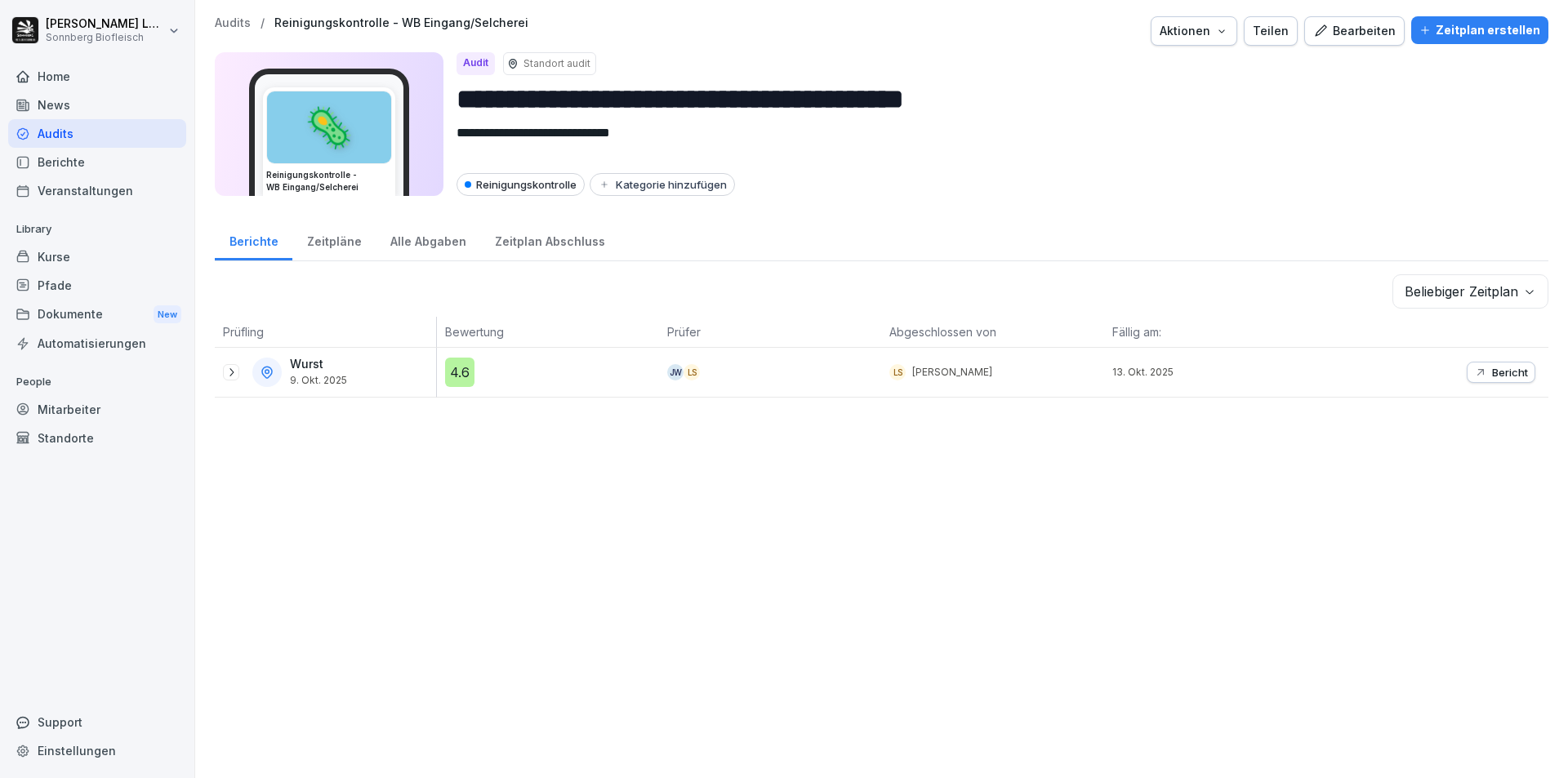
click at [238, 25] on p "Audits" at bounding box center [232, 23] width 36 height 14
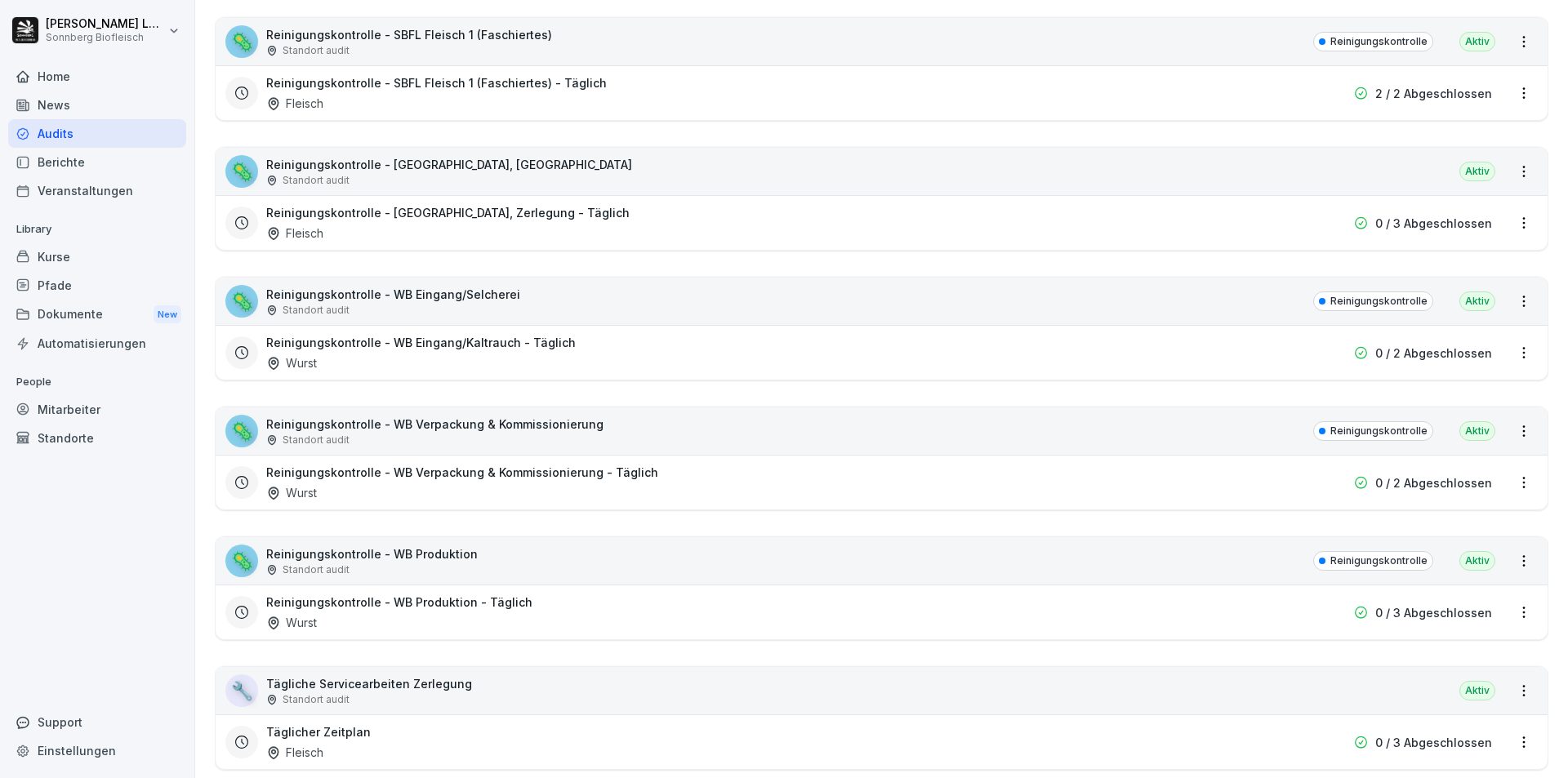
scroll to position [1143, 0]
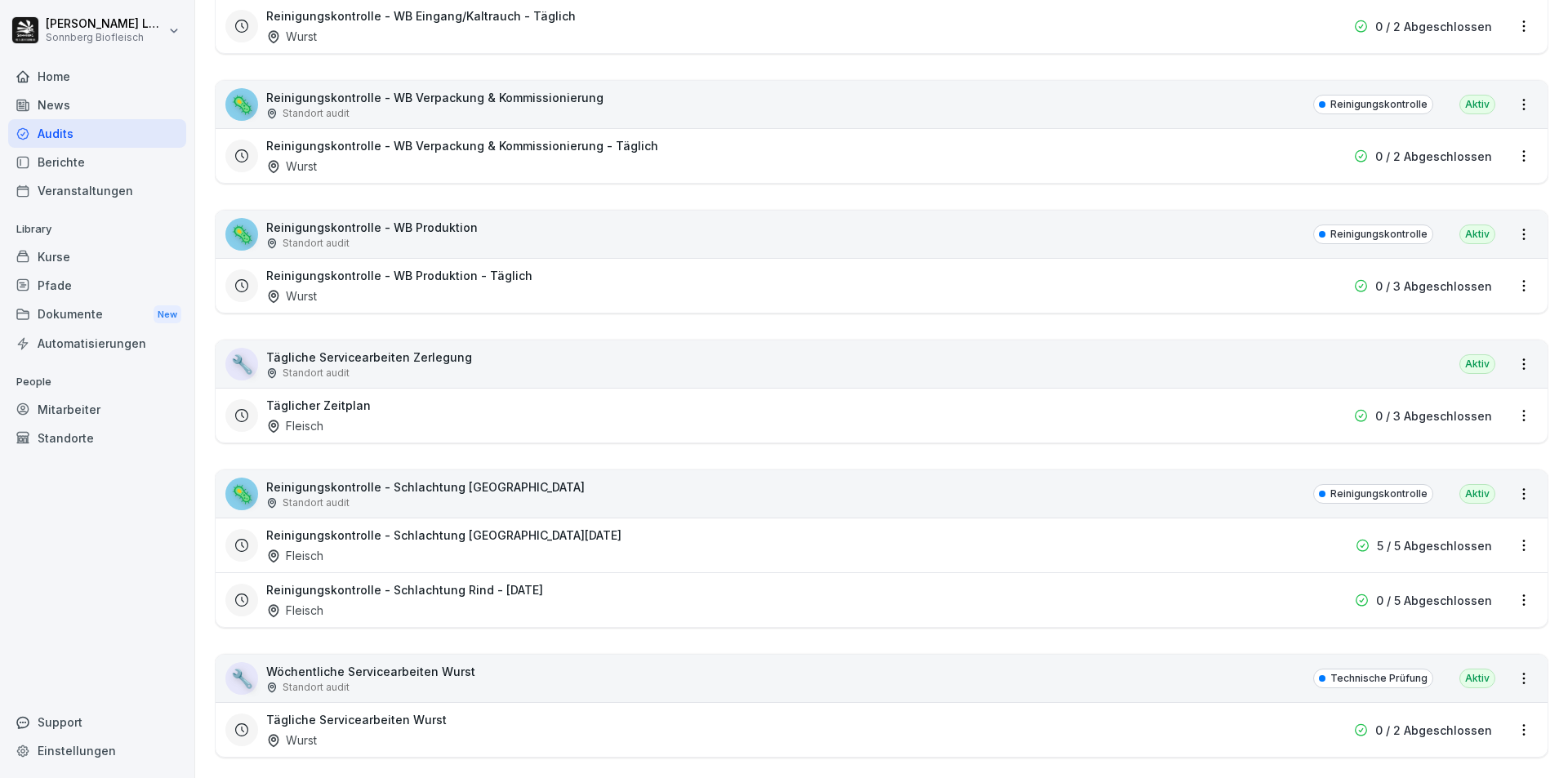
click at [585, 235] on div "🦠 Reinigungskontrolle - WB Produktion Standort audit Reinigungskontrolle Aktiv" at bounding box center [881, 234] width 1332 height 47
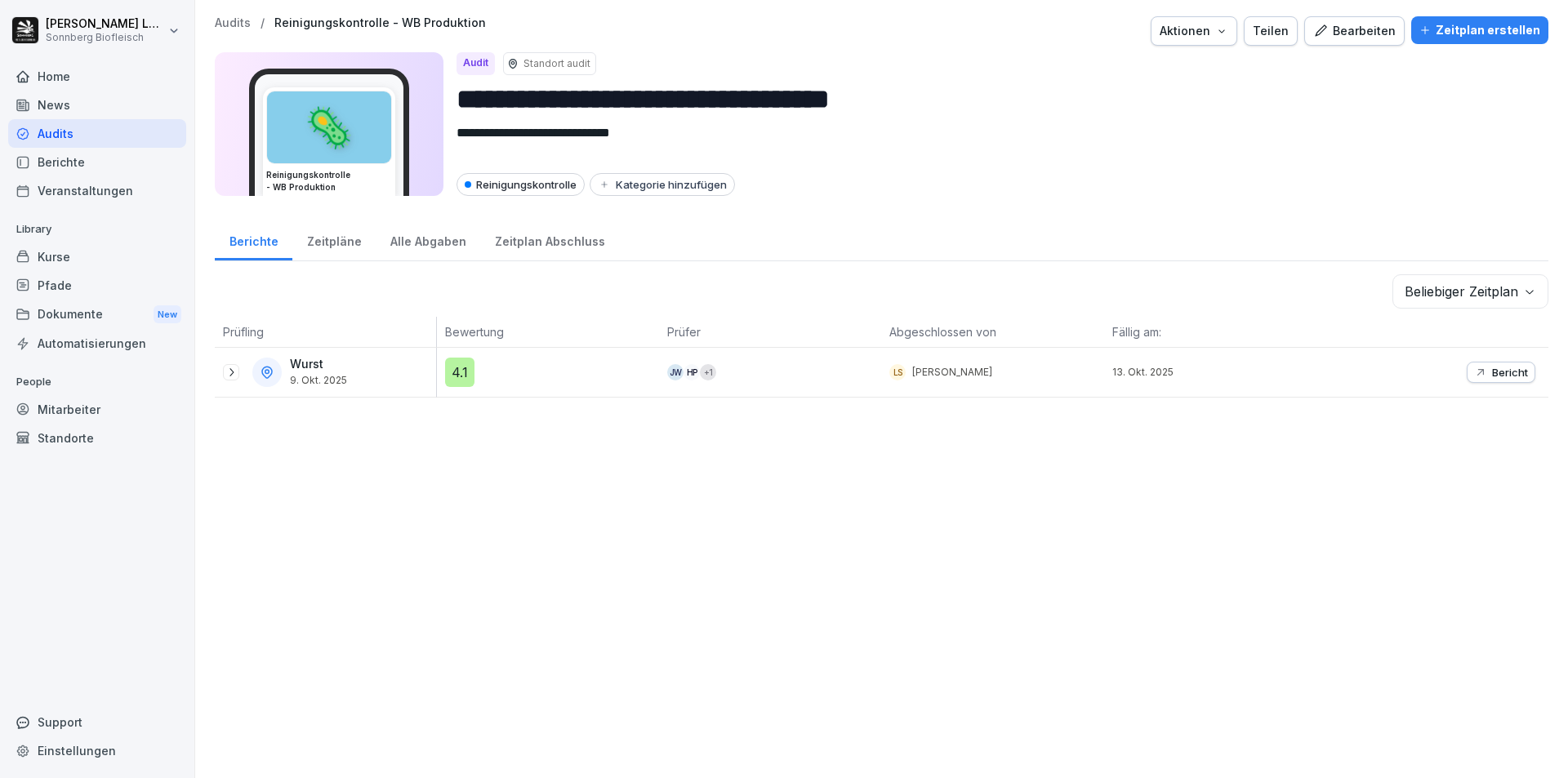
click at [220, 18] on p "Audits" at bounding box center [232, 23] width 36 height 14
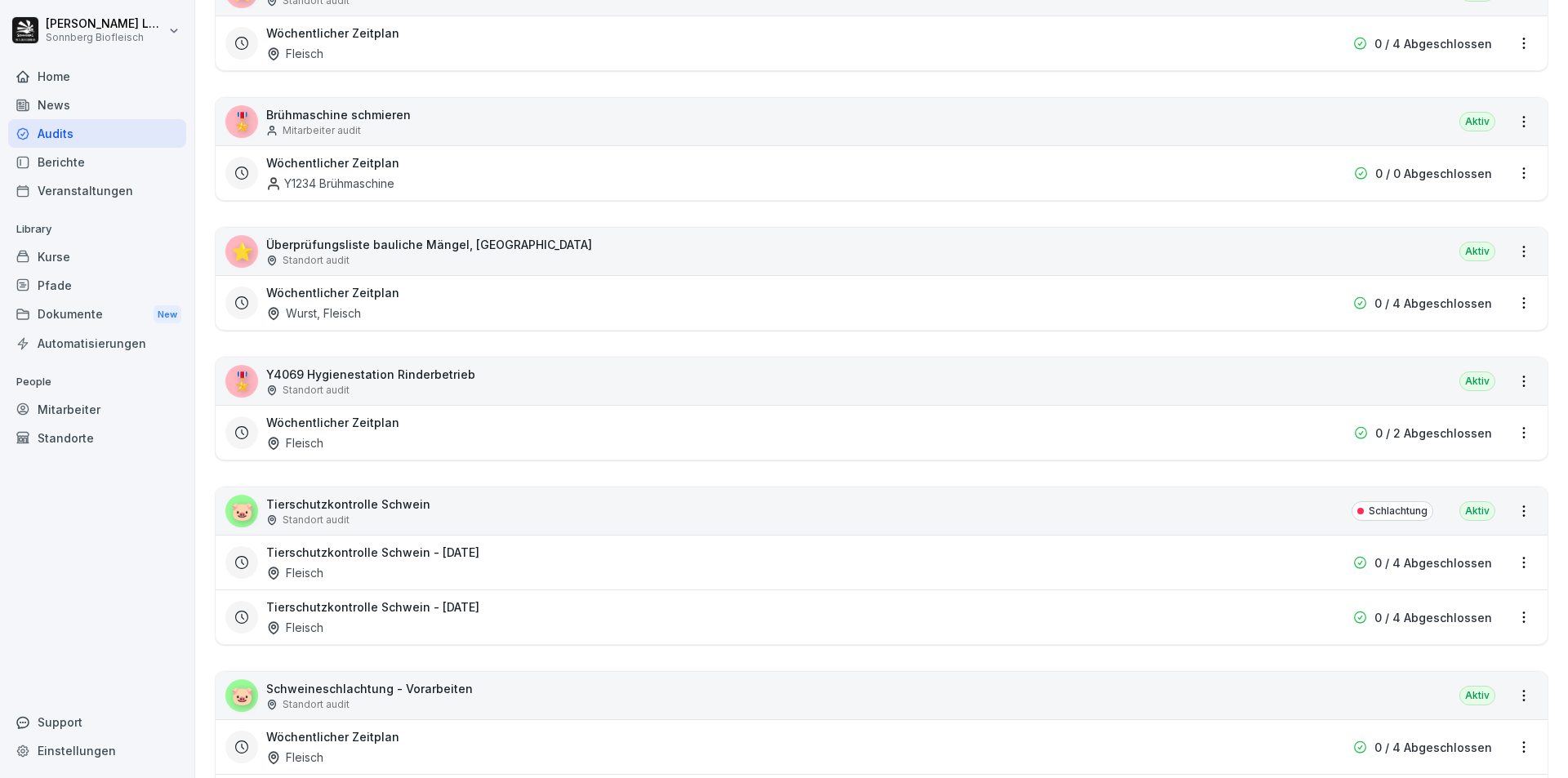
scroll to position [2124, 0]
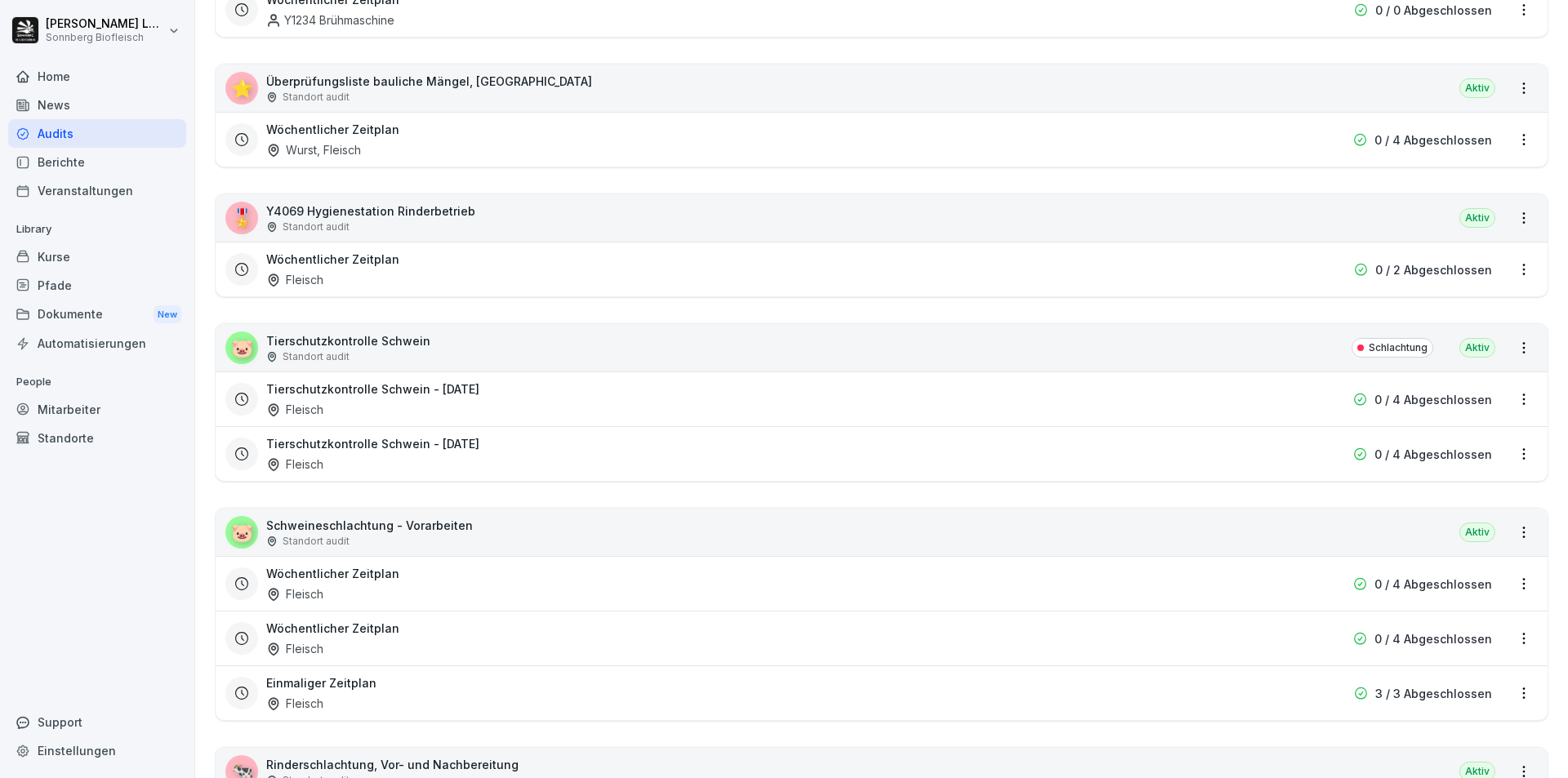
click at [446, 356] on div "🐷 Tierschutzkontrolle Schwein Standort audit Schlachtung [GEOGRAPHIC_DATA]" at bounding box center [881, 348] width 1332 height 47
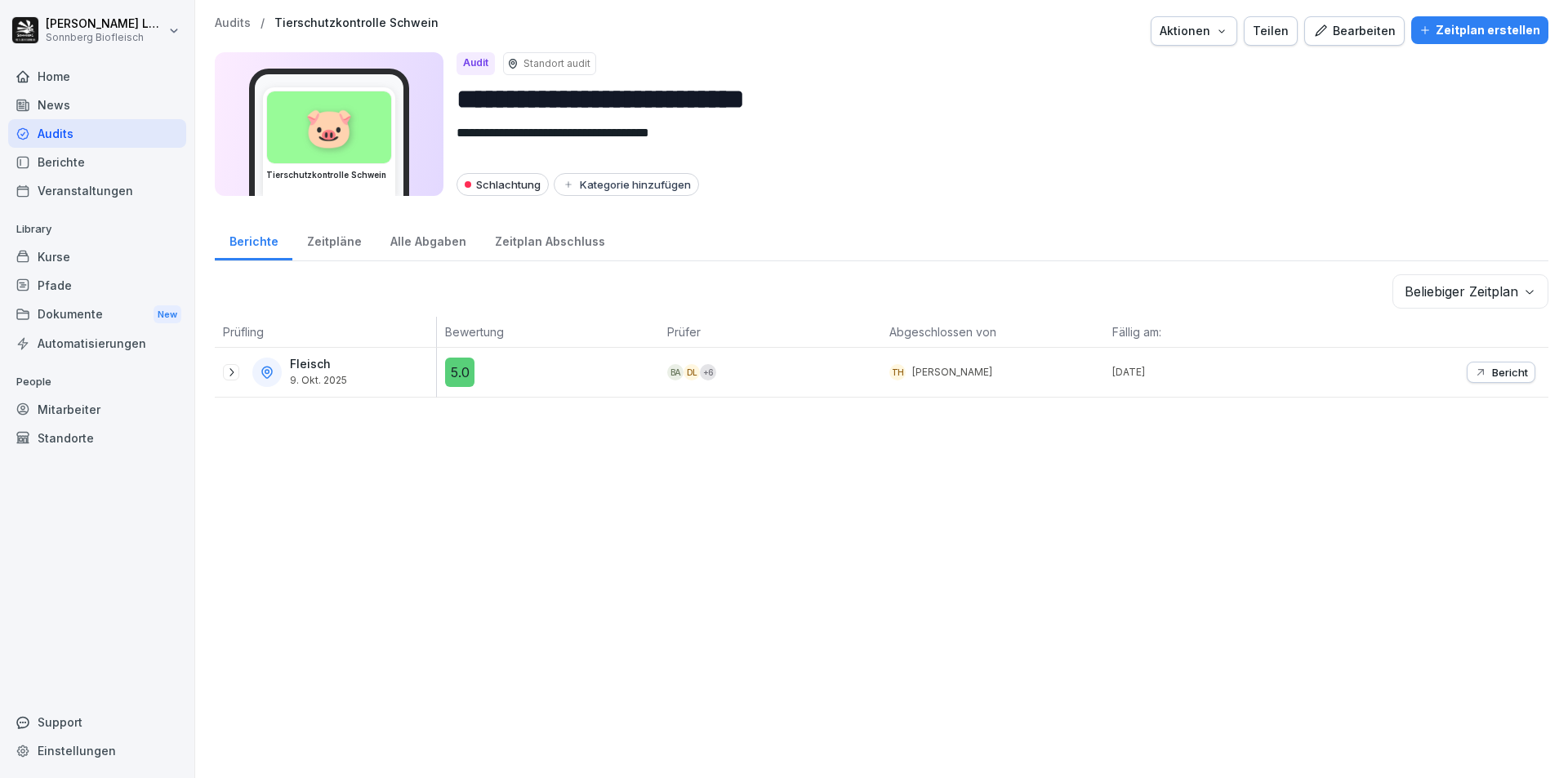
click at [227, 20] on p "Audits" at bounding box center [232, 23] width 36 height 14
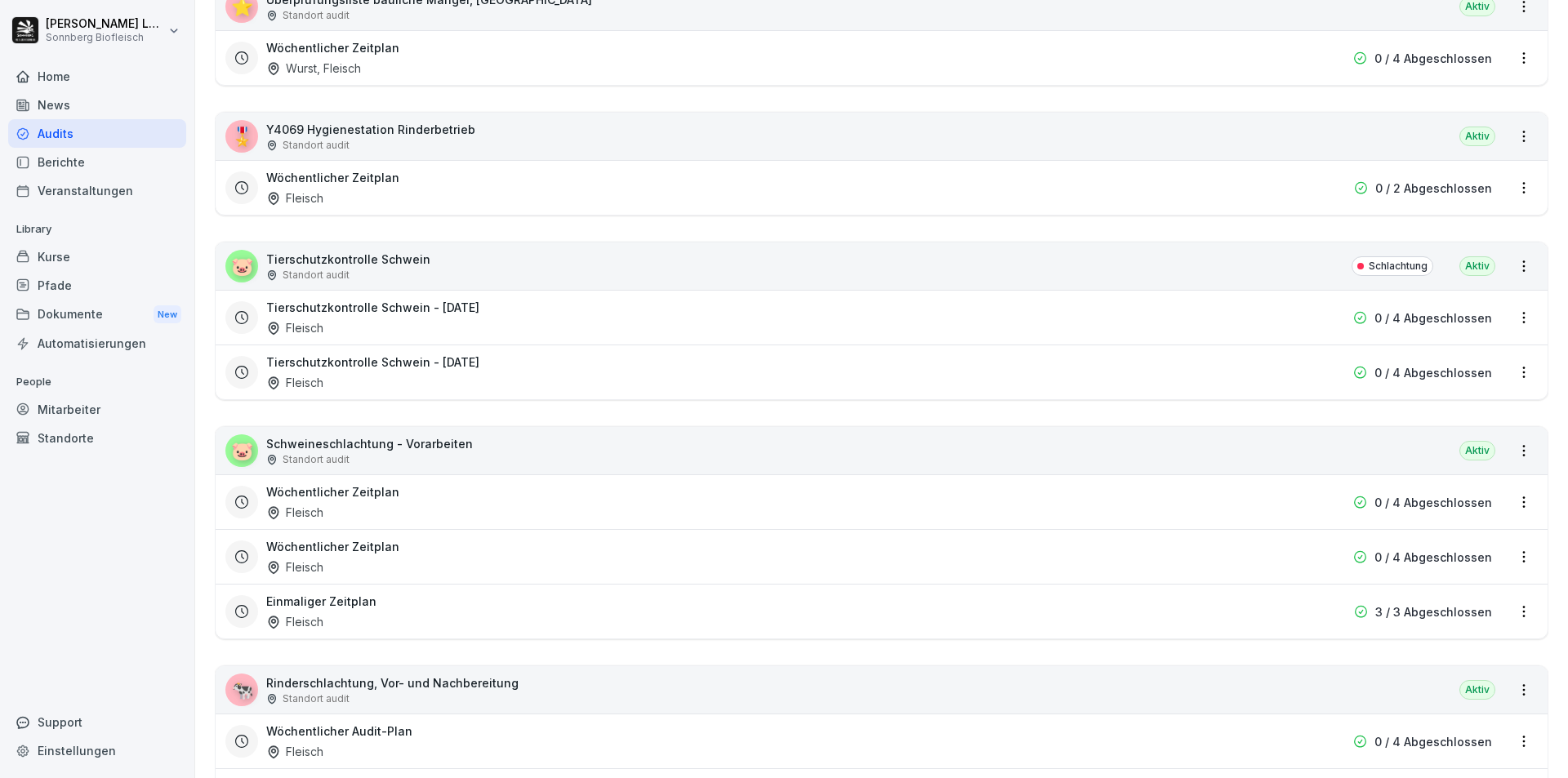
scroll to position [2287, 0]
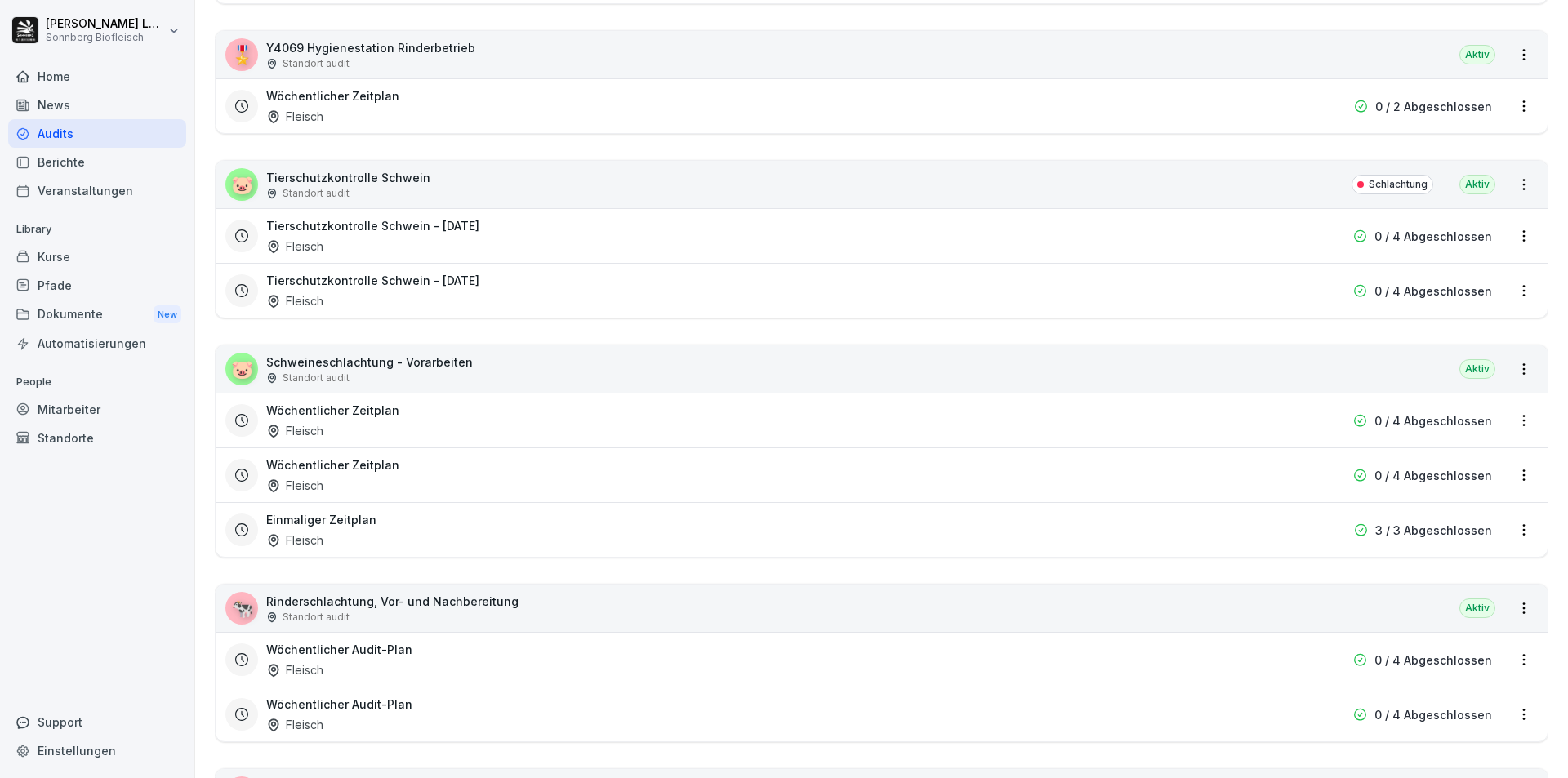
click at [477, 369] on div "🐷 Schweineschlachtung - Vorarbeiten Standort audit Aktiv" at bounding box center [881, 369] width 1332 height 47
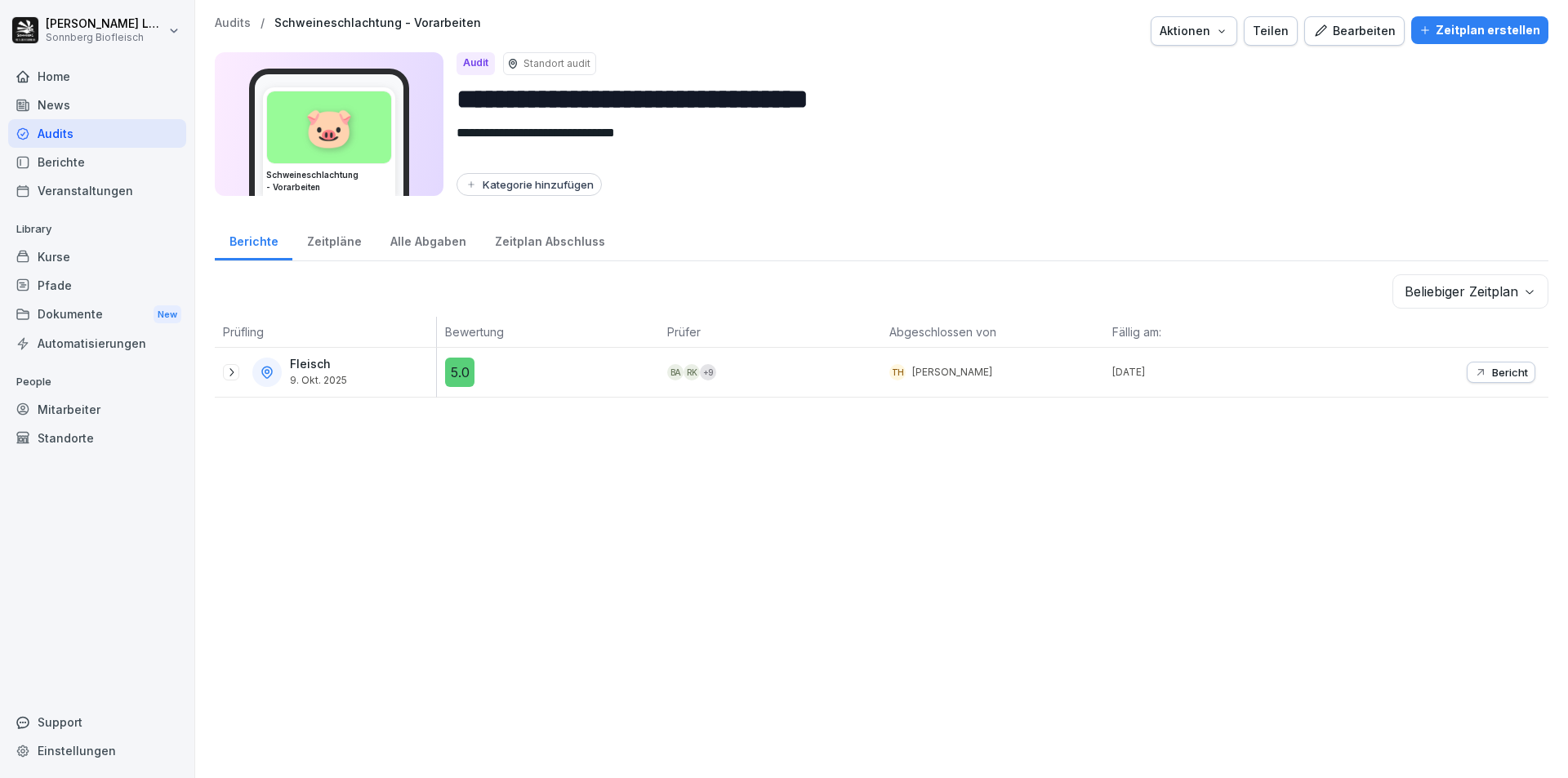
click at [234, 31] on div "Audits / Schweineschlachtung - Vorarbeiten Aktionen Teilen Bearbeiten Zeitplan …" at bounding box center [881, 31] width 1333 height 30
click at [412, 249] on div "Alle Abgaben" at bounding box center [428, 240] width 104 height 42
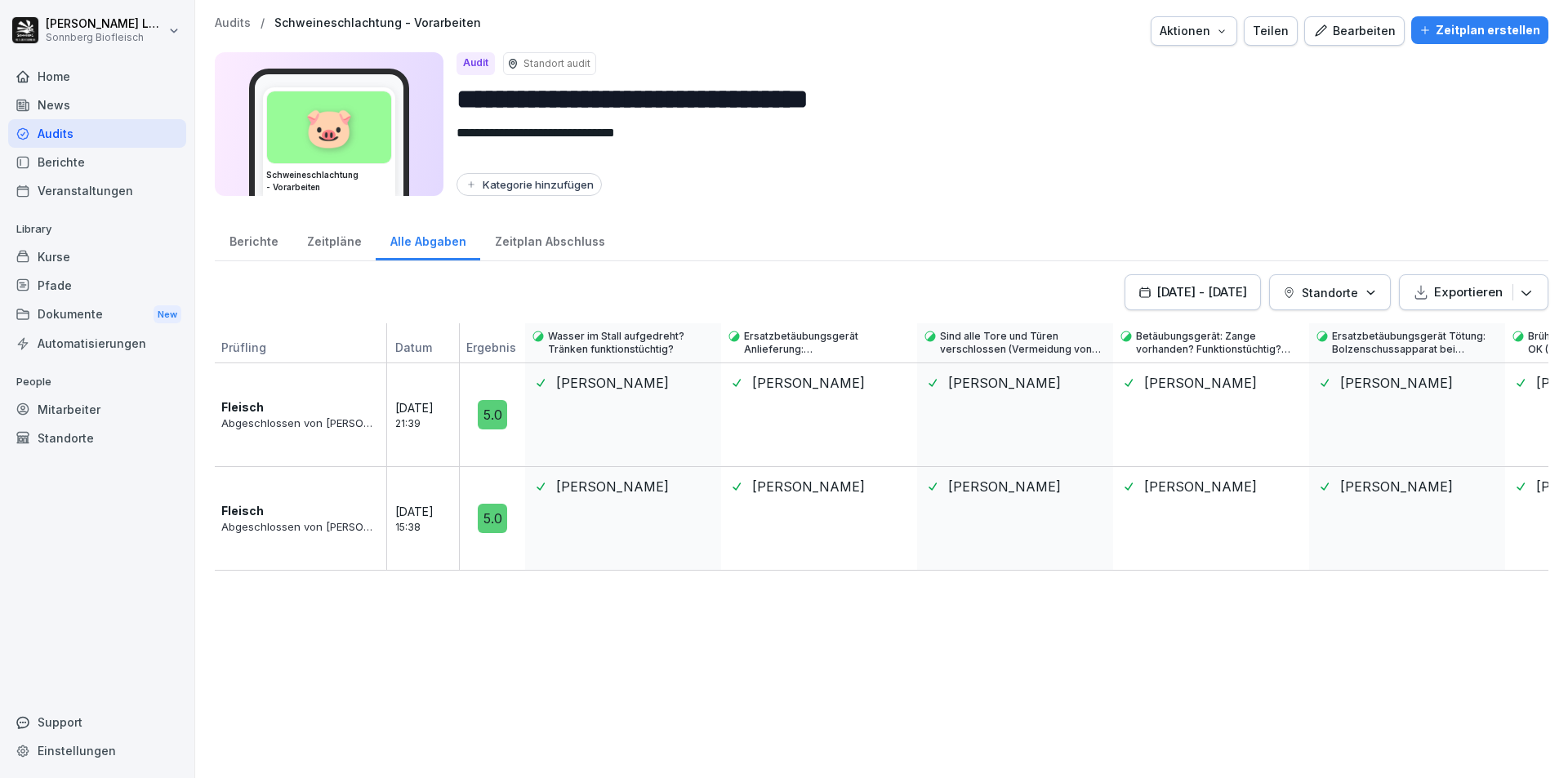
click at [263, 240] on div "Berichte" at bounding box center [253, 240] width 77 height 42
